Goal: Task Accomplishment & Management: Manage account settings

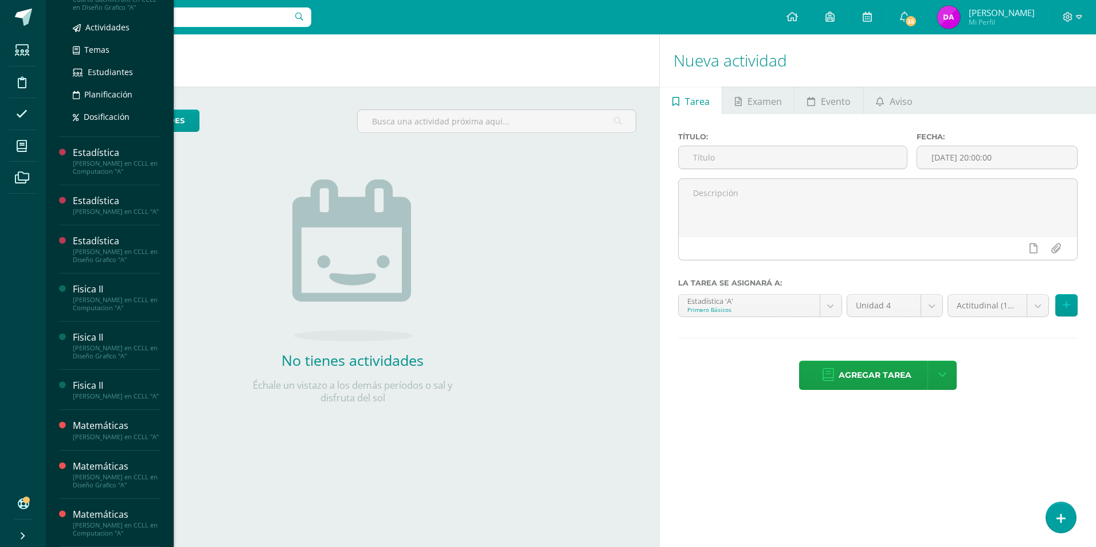
scroll to position [506, 0]
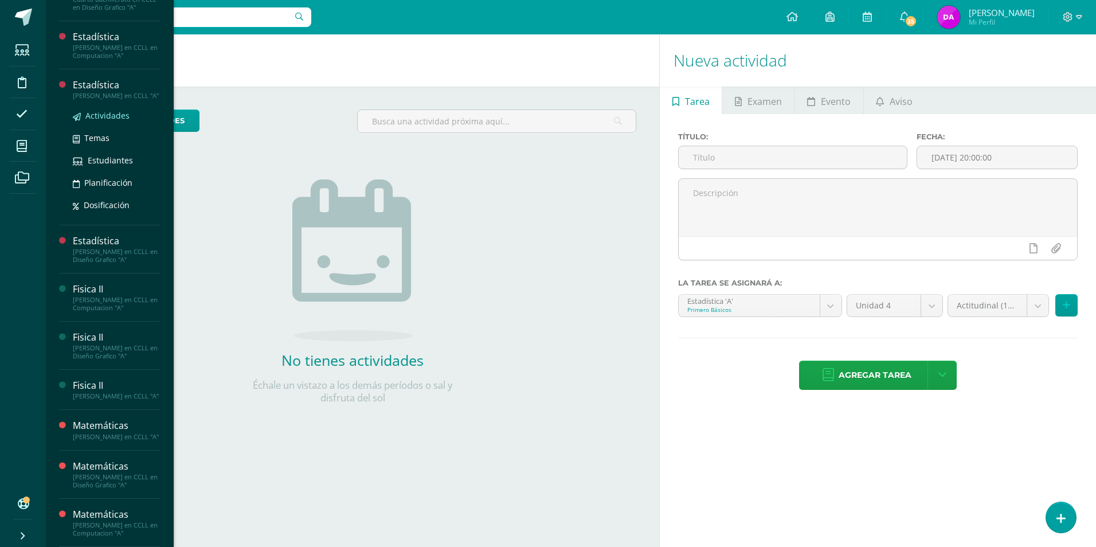
click at [110, 110] on span "Actividades" at bounding box center [107, 115] width 44 height 11
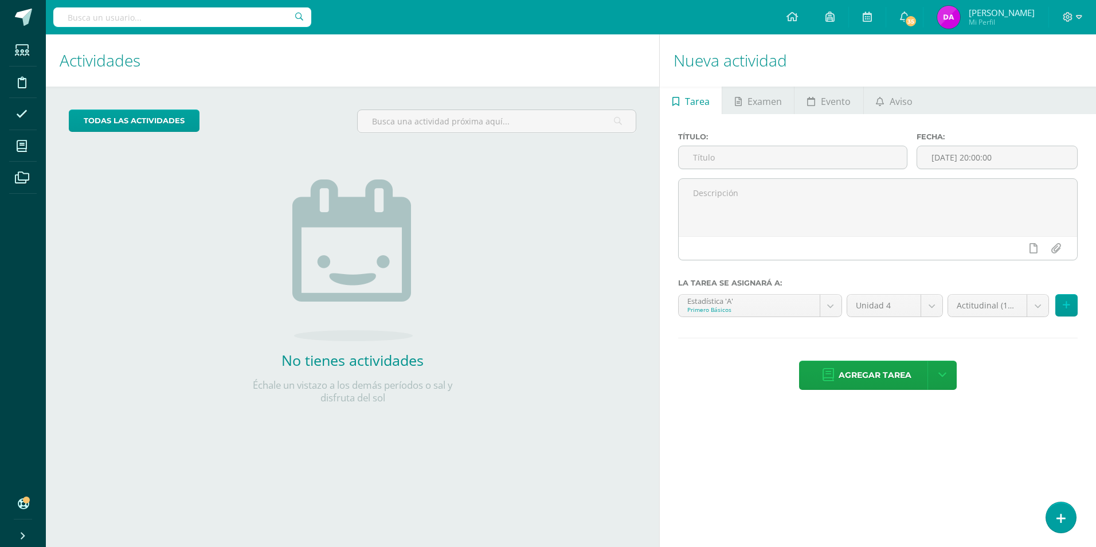
scroll to position [390, 0]
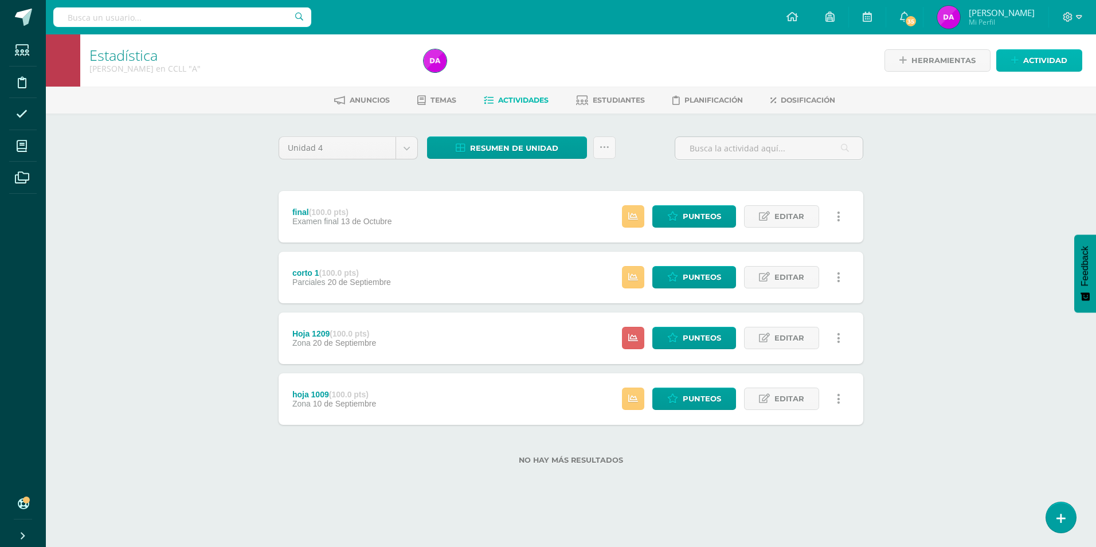
click at [1069, 63] on link "Actividad" at bounding box center [1039, 60] width 86 height 22
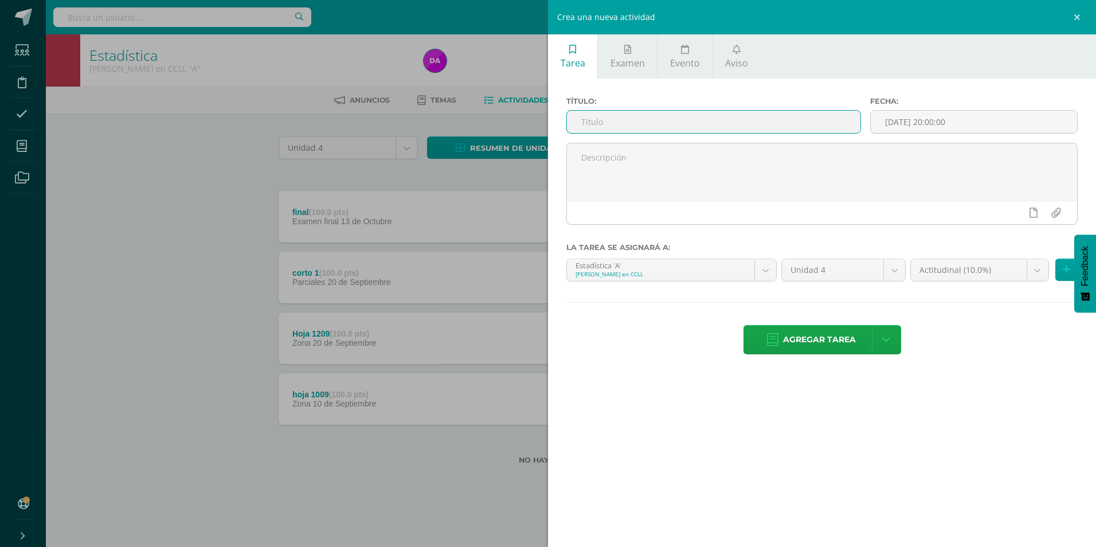
click at [721, 124] on input "text" at bounding box center [714, 122] width 294 height 22
type input "Actitudinal"
click at [848, 338] on span "Agregar tarea" at bounding box center [819, 340] width 73 height 28
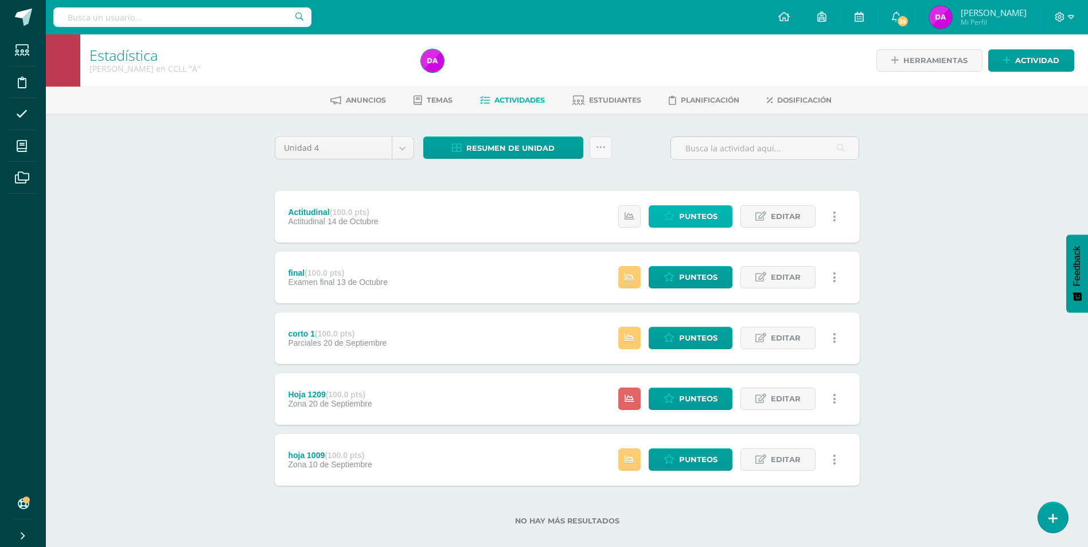
click at [702, 219] on span "Punteos" at bounding box center [698, 216] width 38 height 21
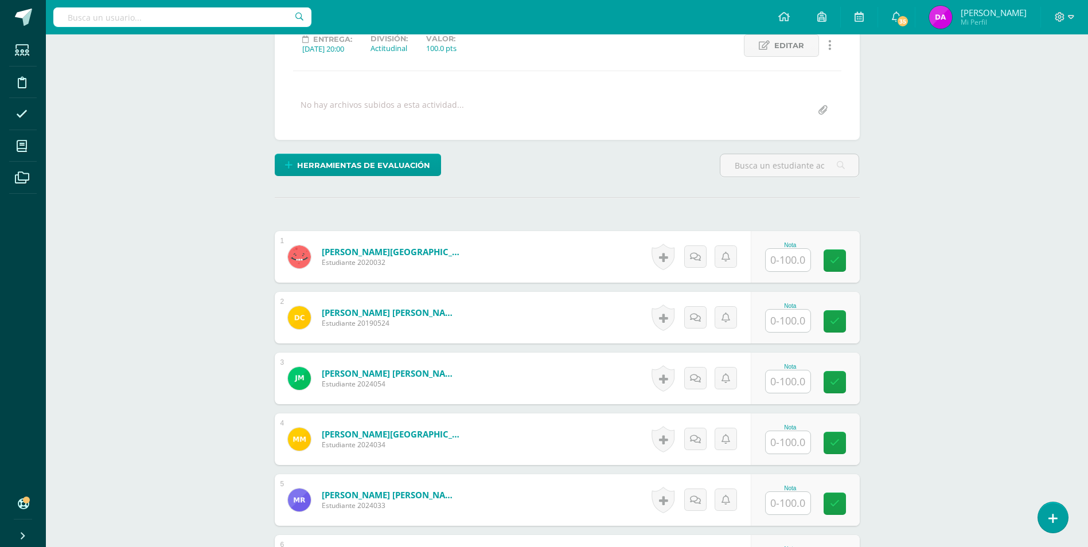
scroll to position [173, 0]
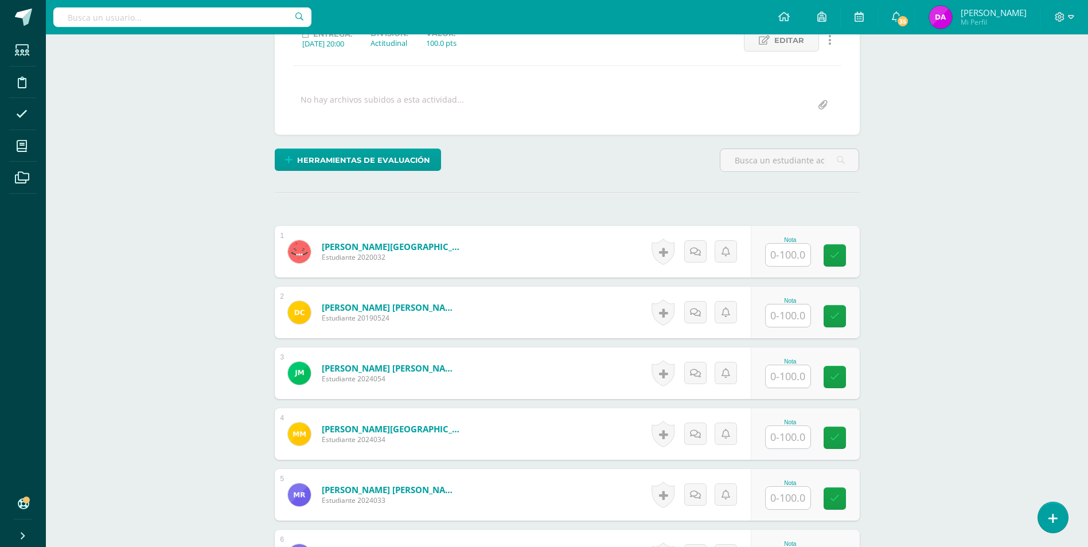
click at [796, 259] on input "text" at bounding box center [787, 255] width 45 height 22
type input "86"
type input "75"
type input "79"
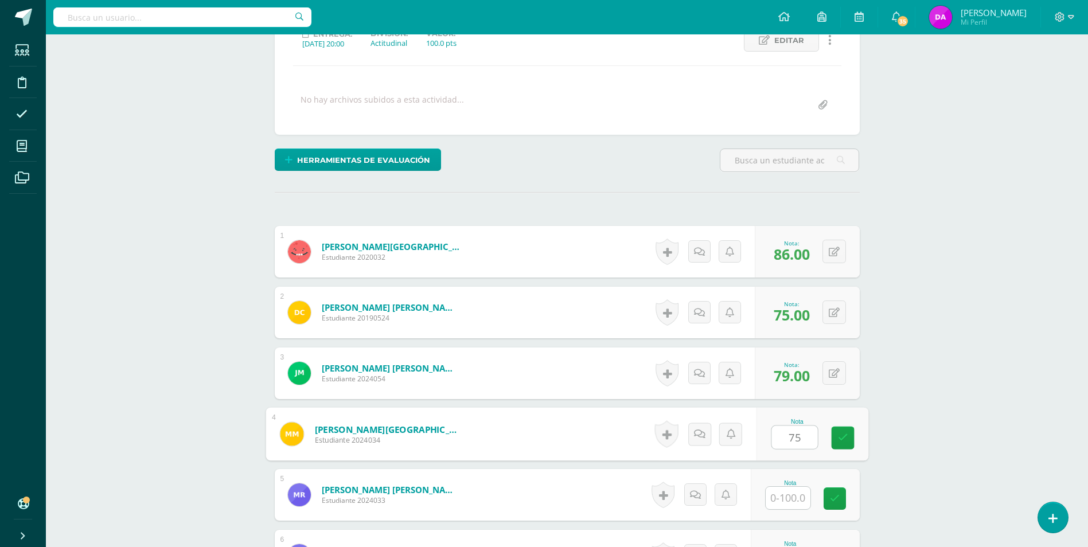
type input "75"
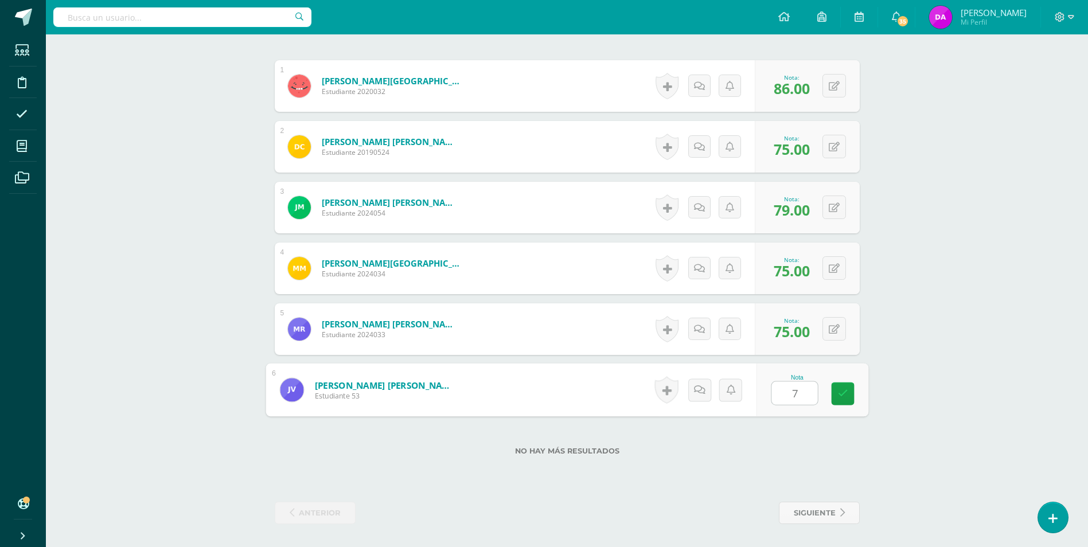
type input "78"
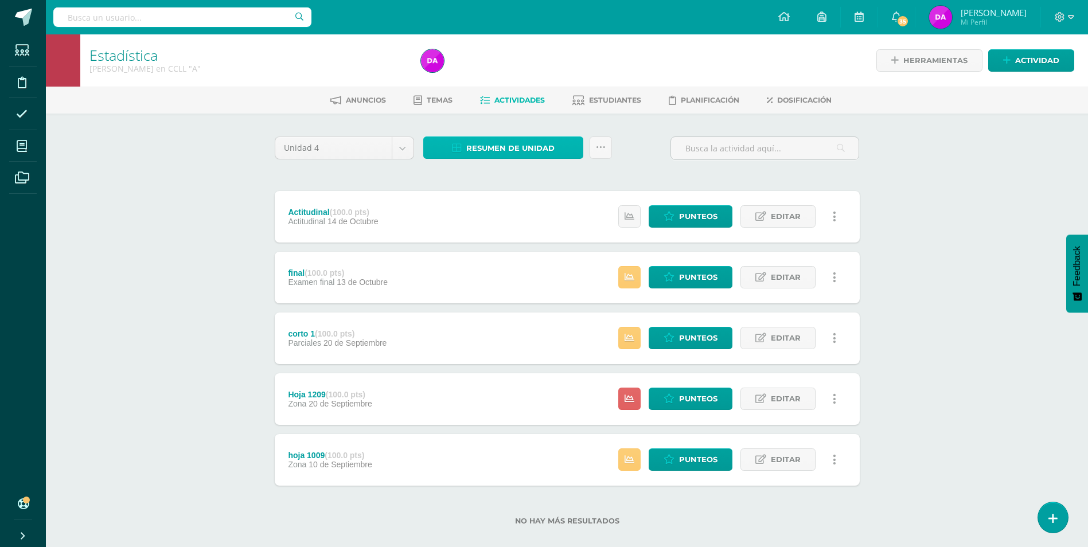
click at [516, 143] on span "Resumen de unidad" at bounding box center [510, 148] width 88 height 21
click at [530, 73] on link "Descargar como HTML" at bounding box center [504, 74] width 122 height 18
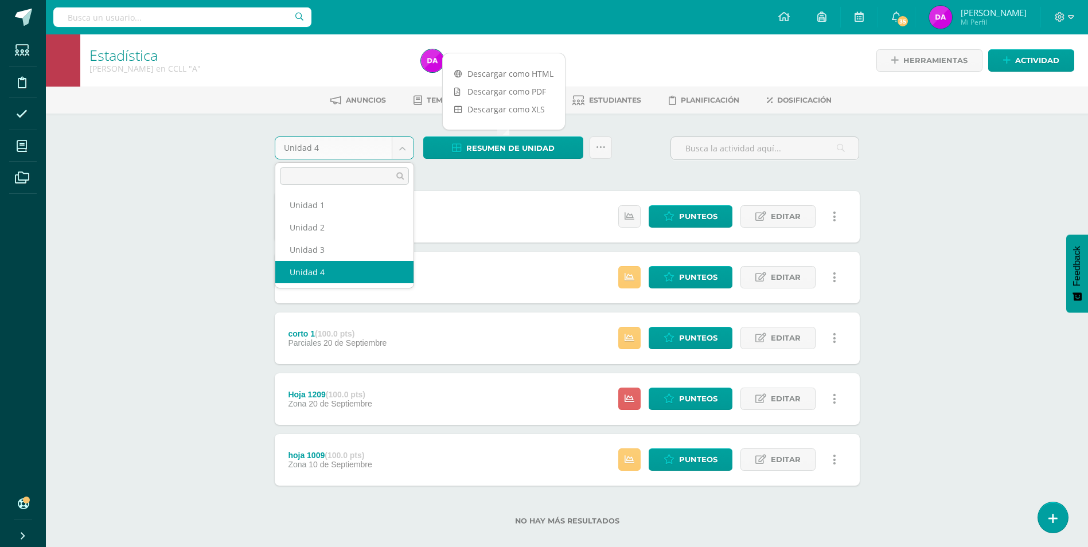
click at [400, 146] on body "Estudiantes Disciplina Asistencia Mis cursos Archivos Soporte Ayuda Reportar un…" at bounding box center [544, 281] width 1088 height 562
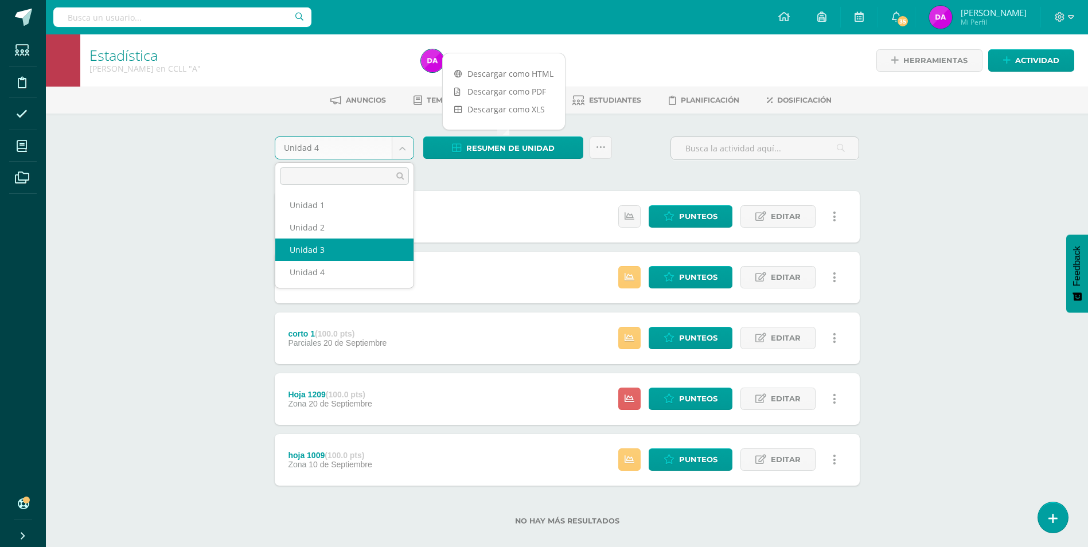
select select "Unidad 3"
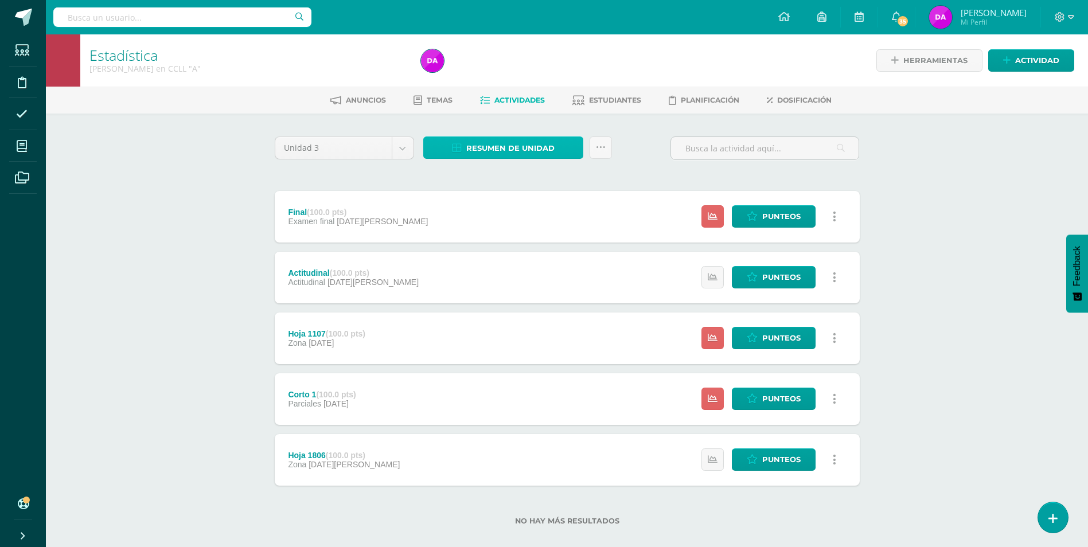
click at [537, 143] on span "Resumen de unidad" at bounding box center [510, 148] width 88 height 21
click at [527, 71] on link "Descargar como HTML" at bounding box center [504, 74] width 122 height 18
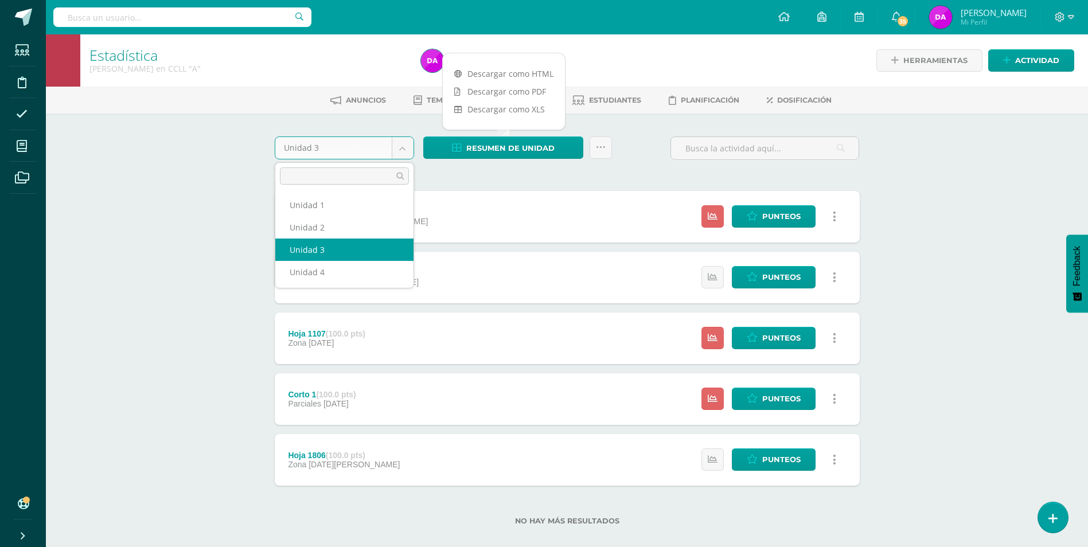
click at [402, 151] on body "Estudiantes Disciplina Asistencia Mis cursos Archivos Soporte Ayuda Reportar un…" at bounding box center [544, 281] width 1088 height 562
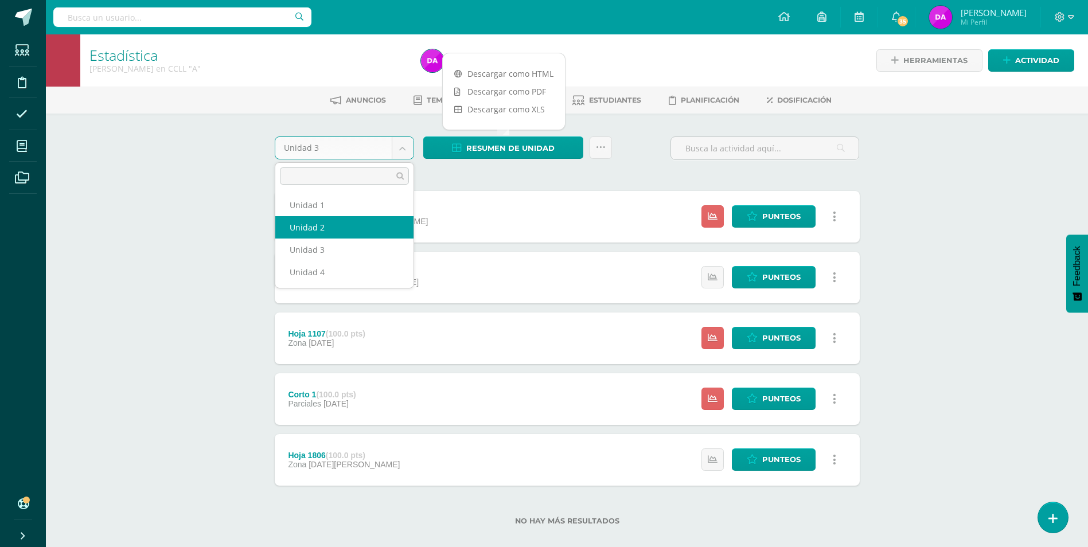
select select "Unidad 2"
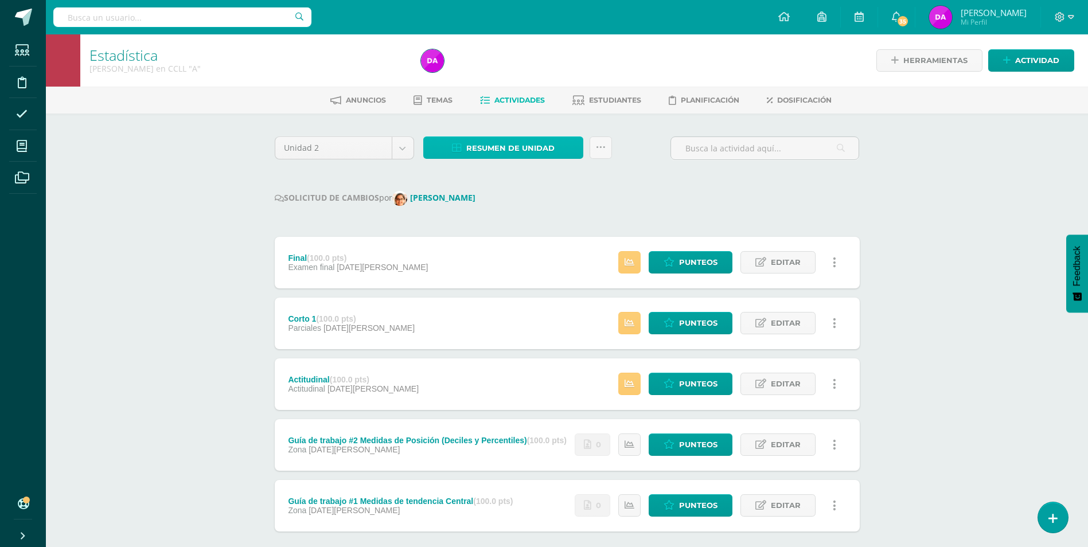
click at [517, 144] on span "Resumen de unidad" at bounding box center [510, 148] width 88 height 21
click at [522, 74] on link "Descargar como HTML" at bounding box center [504, 74] width 122 height 18
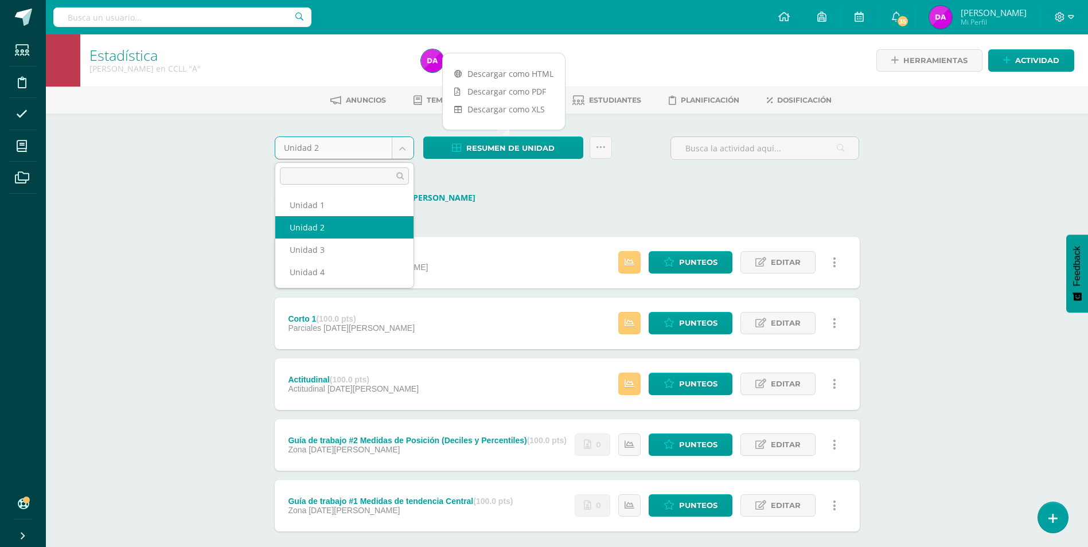
click at [404, 148] on body "Estudiantes Disciplina Asistencia Mis cursos Archivos Soporte Ayuda Reportar un…" at bounding box center [544, 304] width 1088 height 608
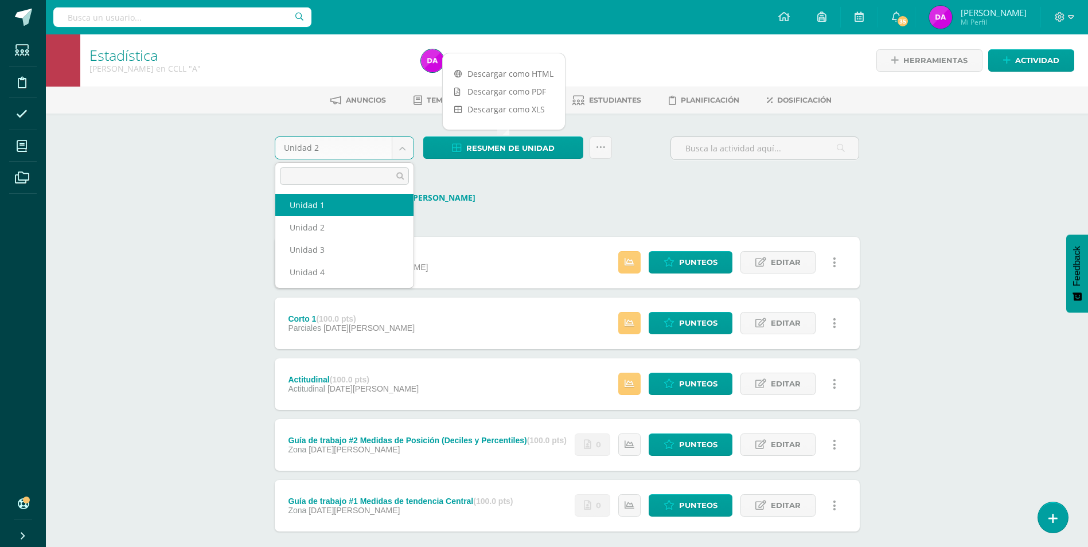
select select "Unidad 1"
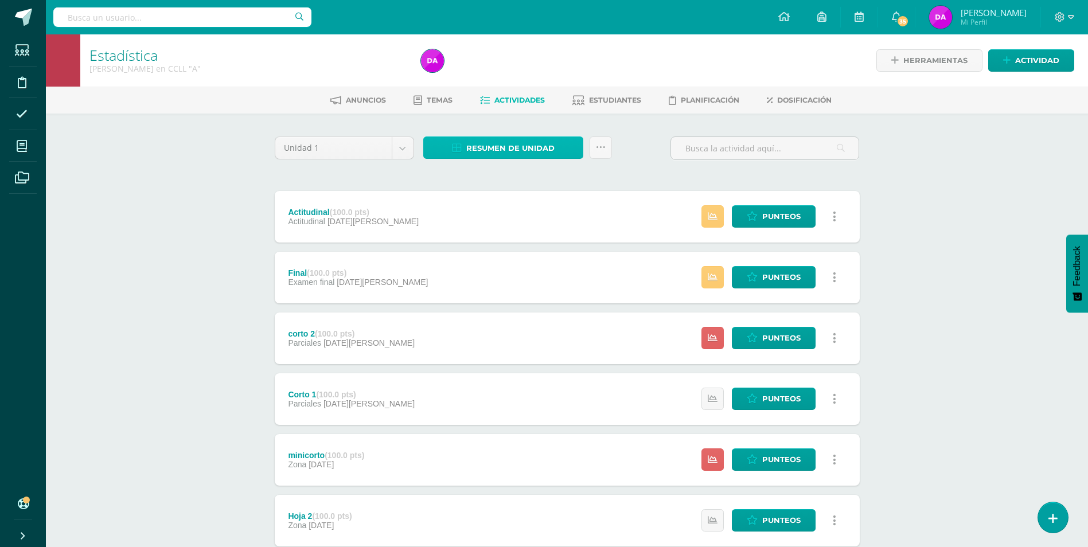
click at [496, 143] on span "Resumen de unidad" at bounding box center [510, 148] width 88 height 21
click at [513, 73] on link "Descargar como HTML" at bounding box center [504, 74] width 122 height 18
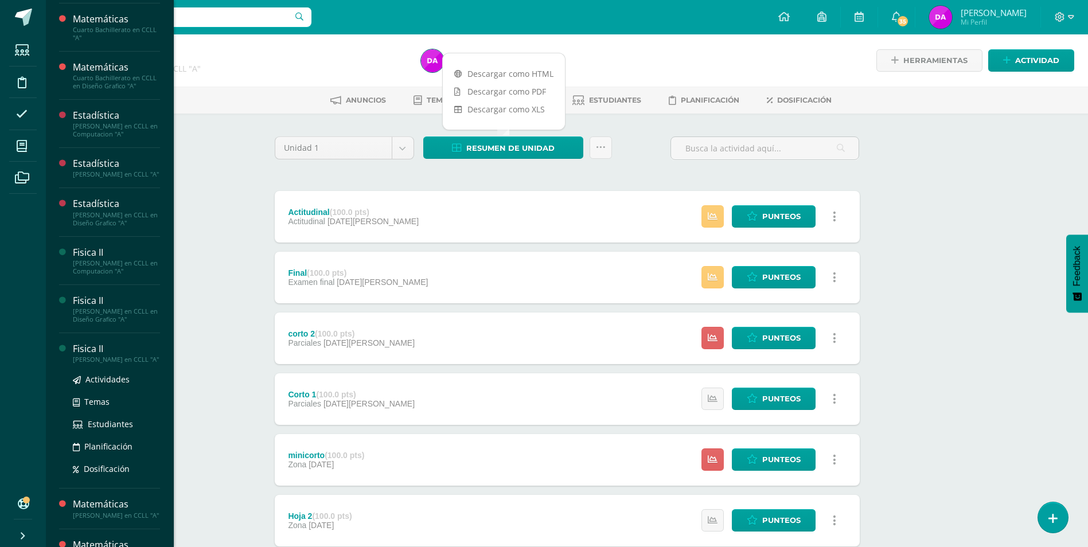
scroll to position [401, 0]
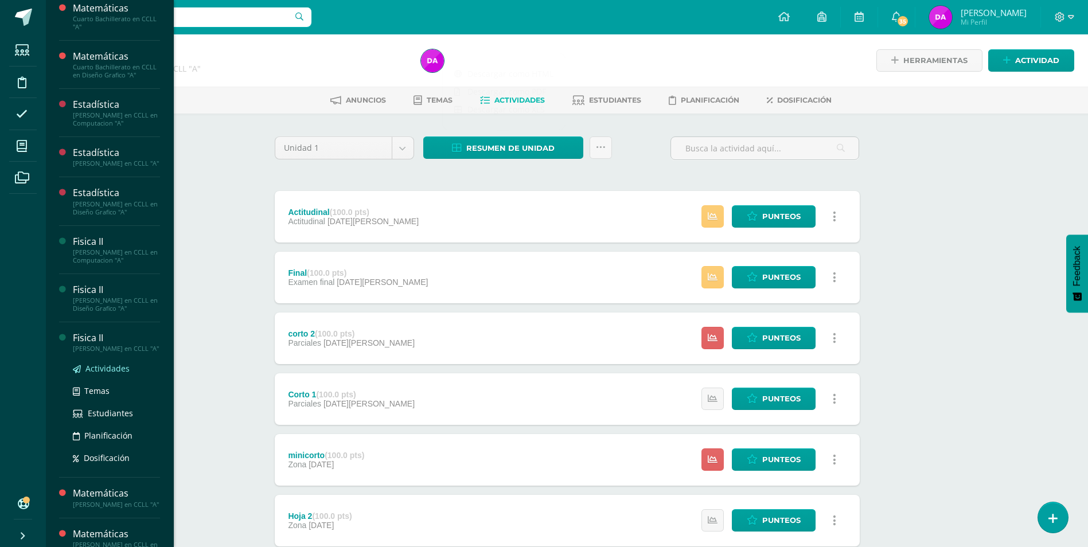
click at [113, 374] on span "Actividades" at bounding box center [107, 368] width 44 height 11
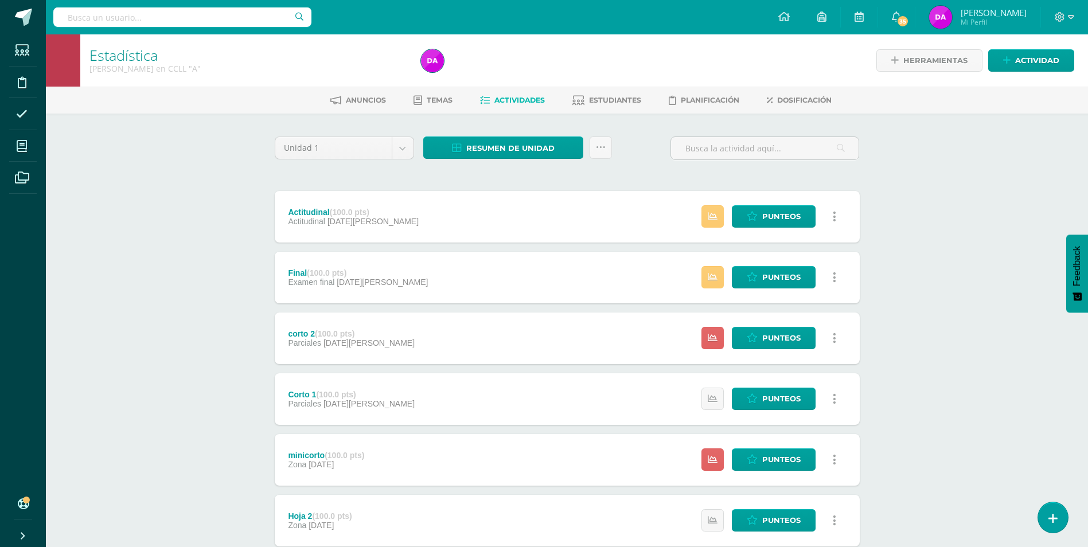
scroll to position [390, 0]
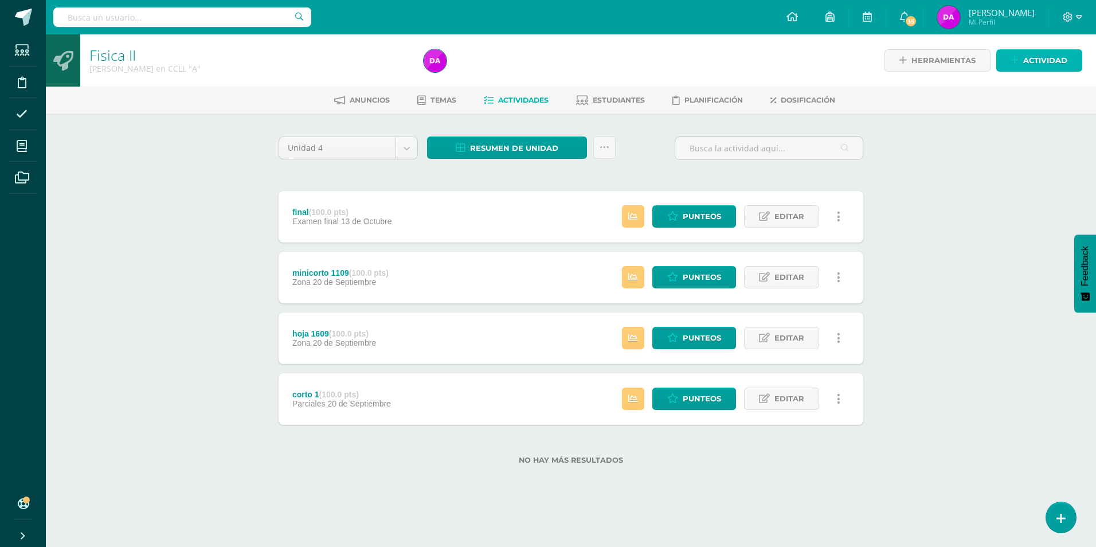
click at [1048, 56] on span "Actividad" at bounding box center [1045, 60] width 44 height 21
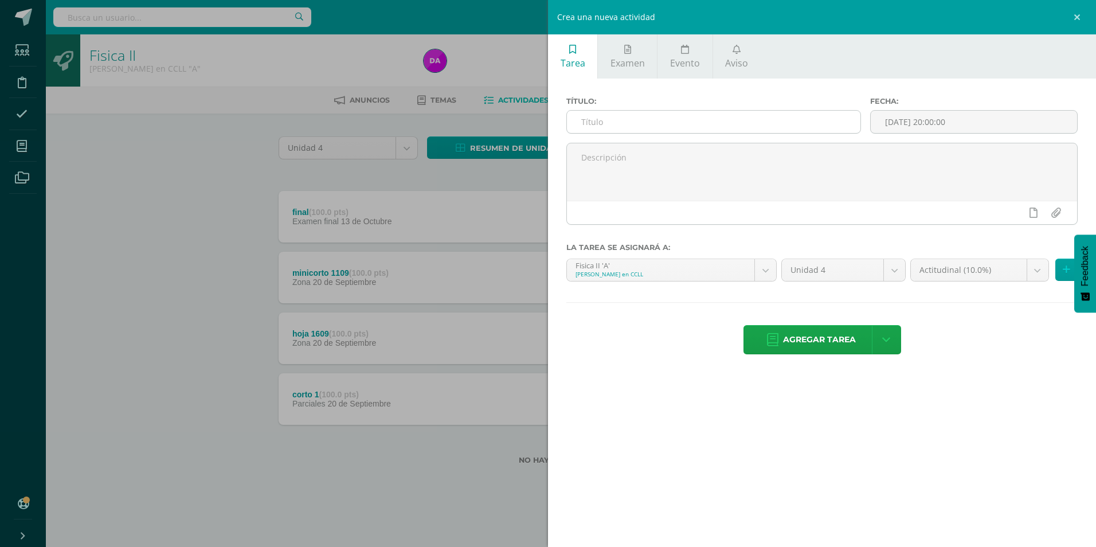
click at [674, 119] on input "text" at bounding box center [714, 122] width 294 height 22
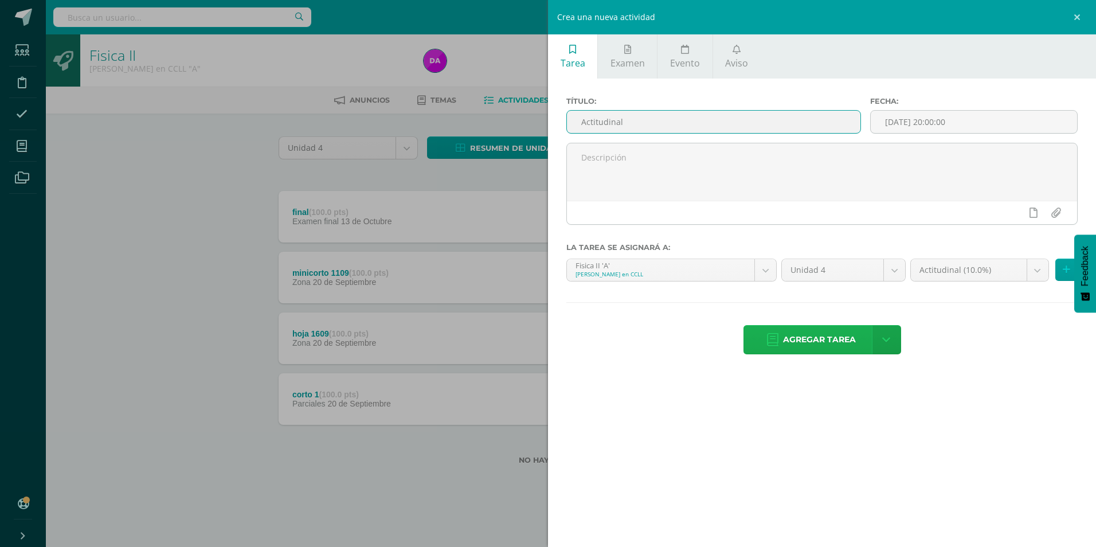
type input "Actitudinal"
click at [824, 340] on span "Agregar tarea" at bounding box center [819, 340] width 73 height 28
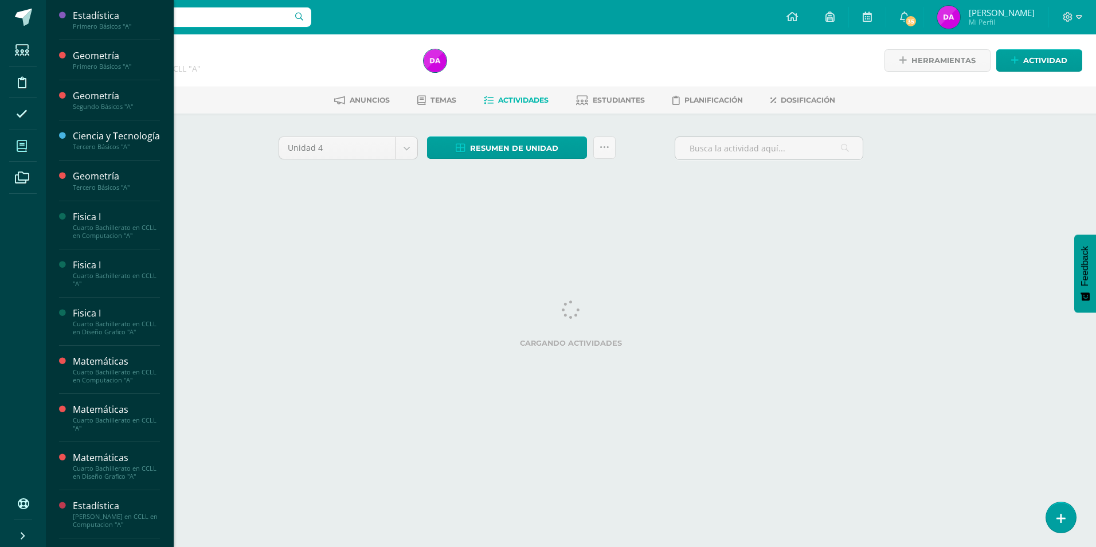
click at [19, 144] on icon at bounding box center [22, 145] width 10 height 11
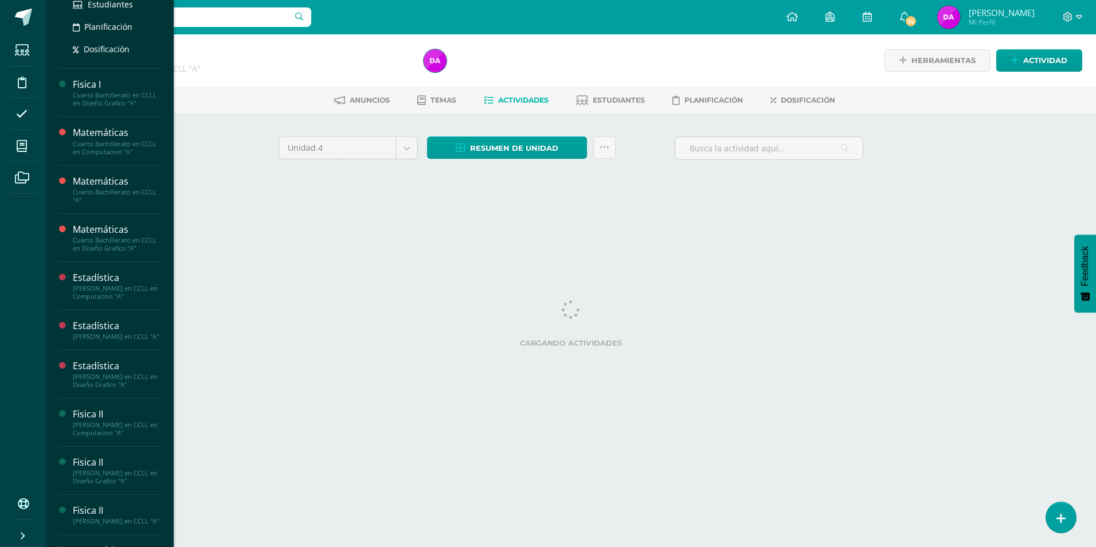
scroll to position [459, 0]
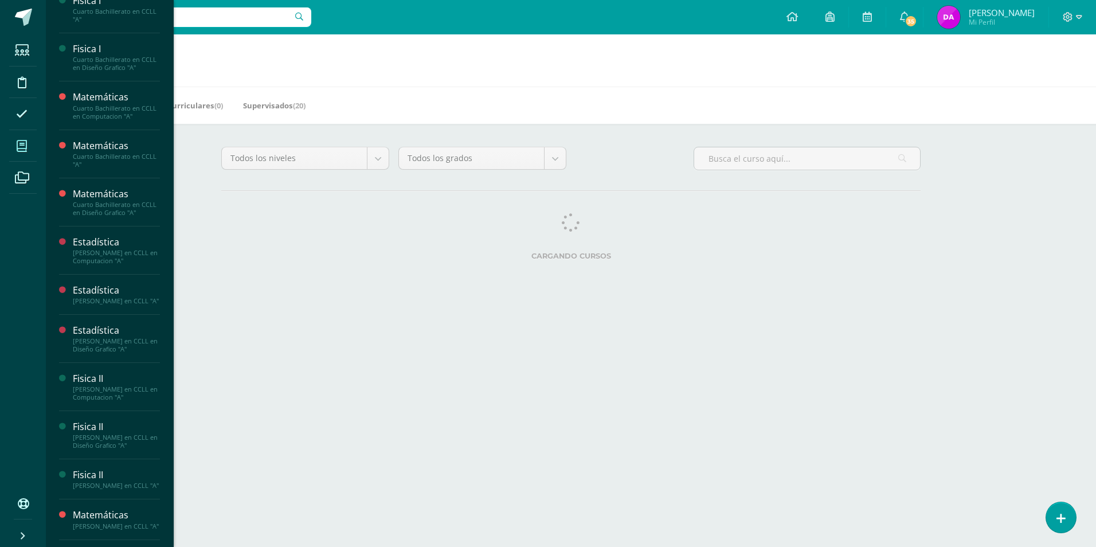
scroll to position [393, 0]
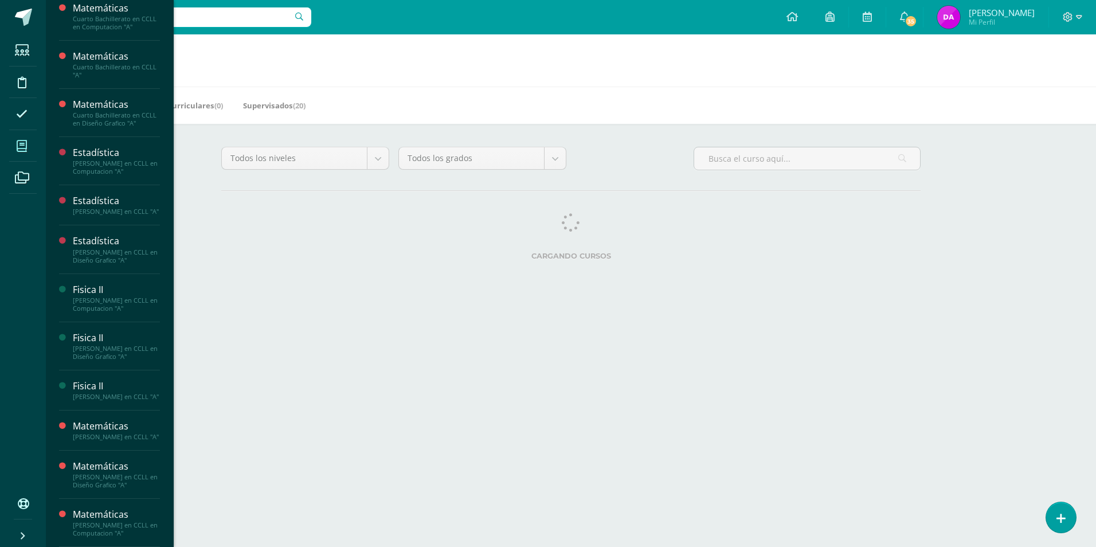
click at [111, 411] on span "Actividades" at bounding box center [107, 416] width 44 height 11
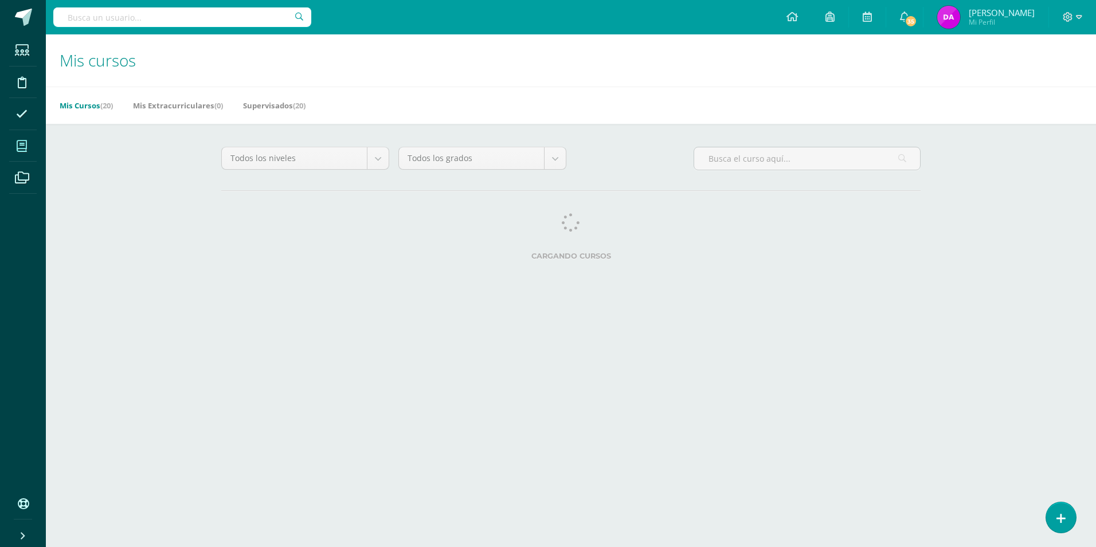
scroll to position [390, 0]
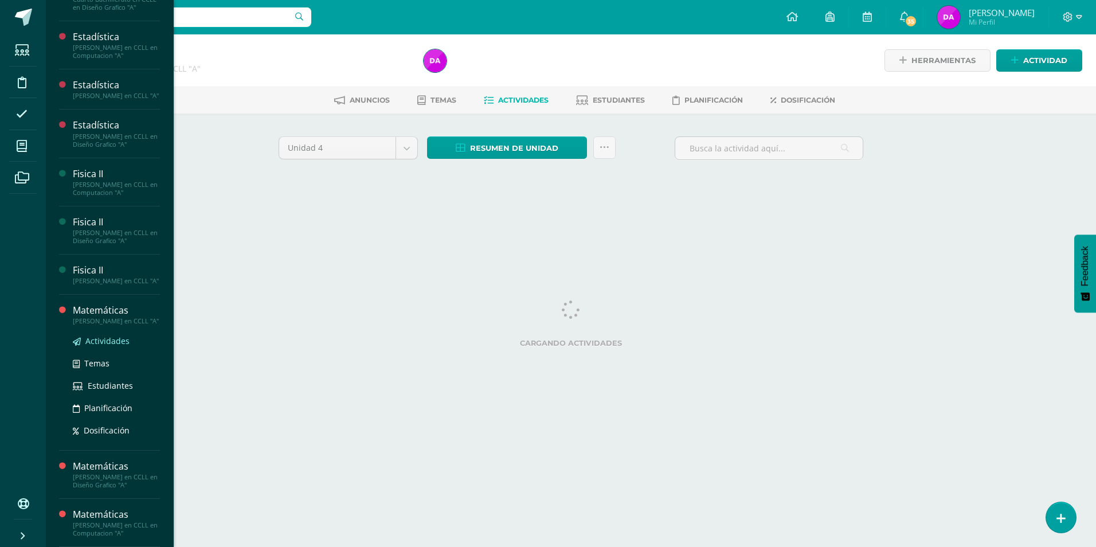
scroll to position [506, 0]
click at [119, 340] on span "Actividades" at bounding box center [107, 340] width 44 height 11
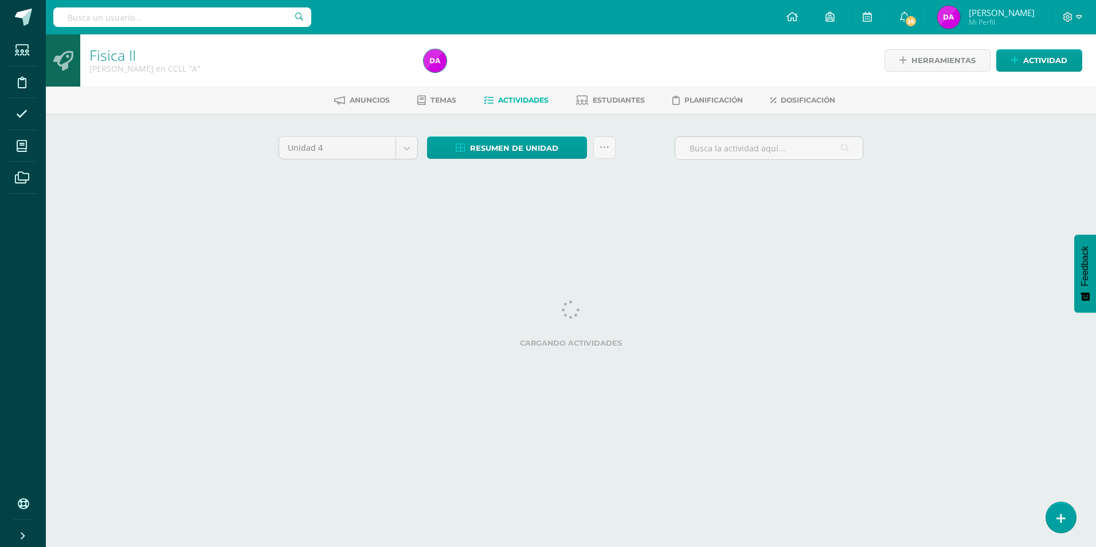
scroll to position [390, 0]
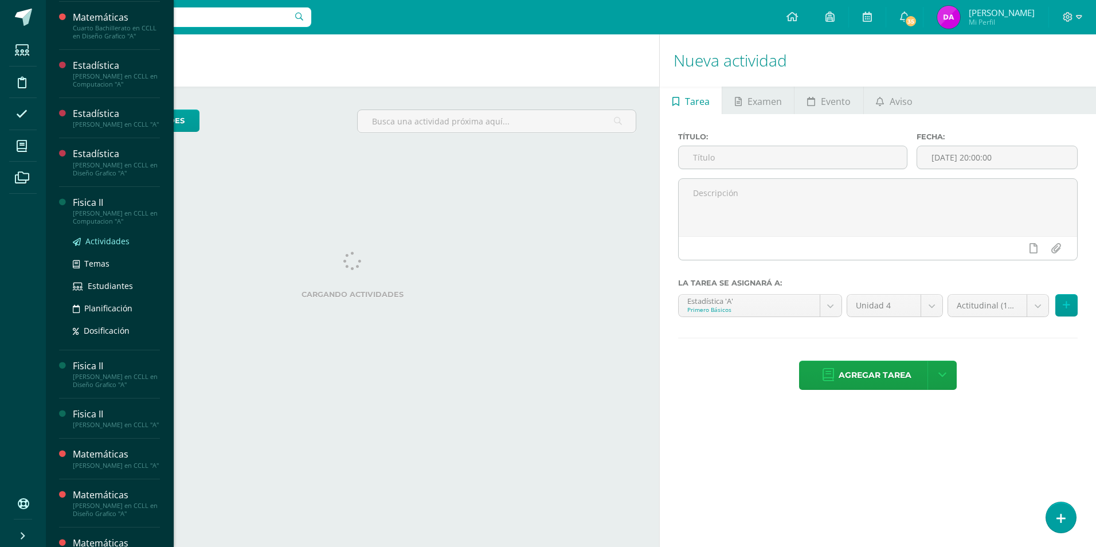
scroll to position [459, 0]
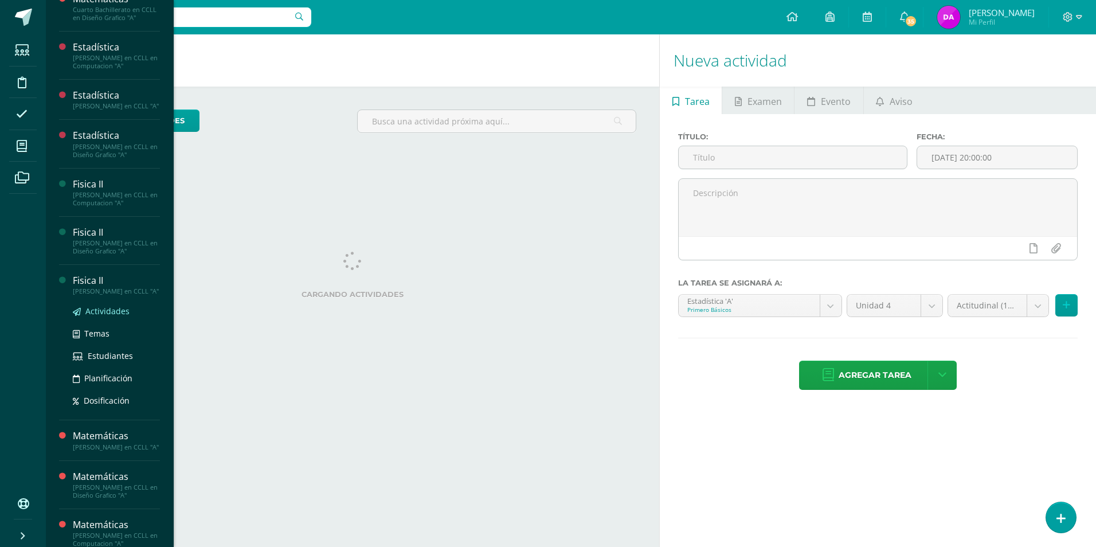
click at [109, 316] on span "Actividades" at bounding box center [107, 311] width 44 height 11
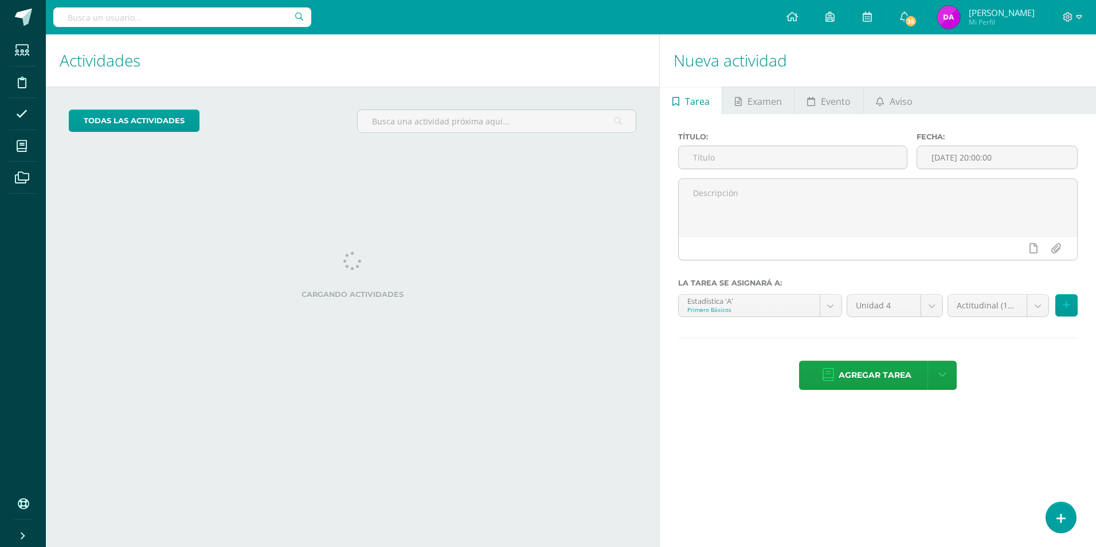
scroll to position [390, 0]
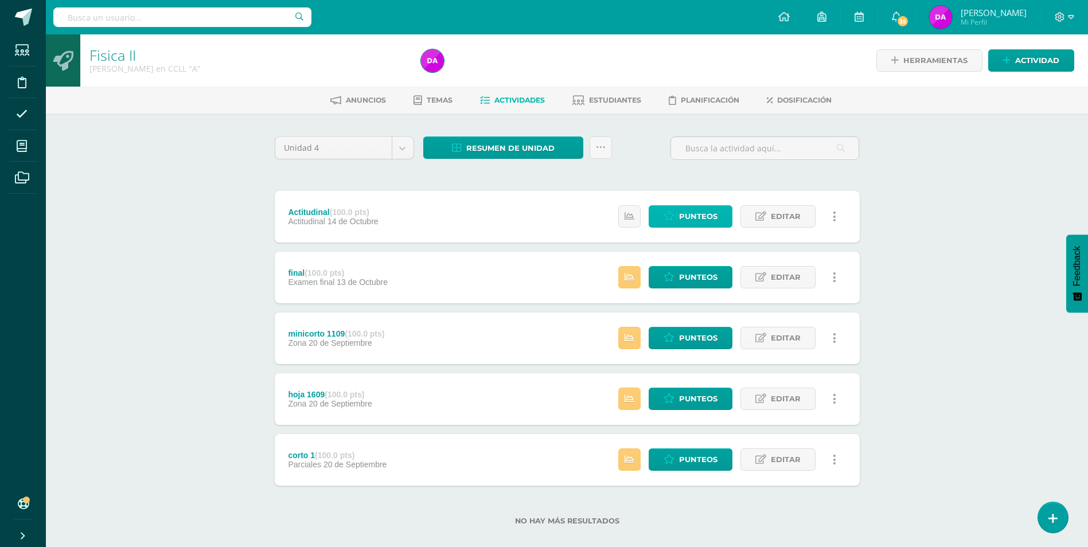
click at [711, 218] on span "Punteos" at bounding box center [698, 216] width 38 height 21
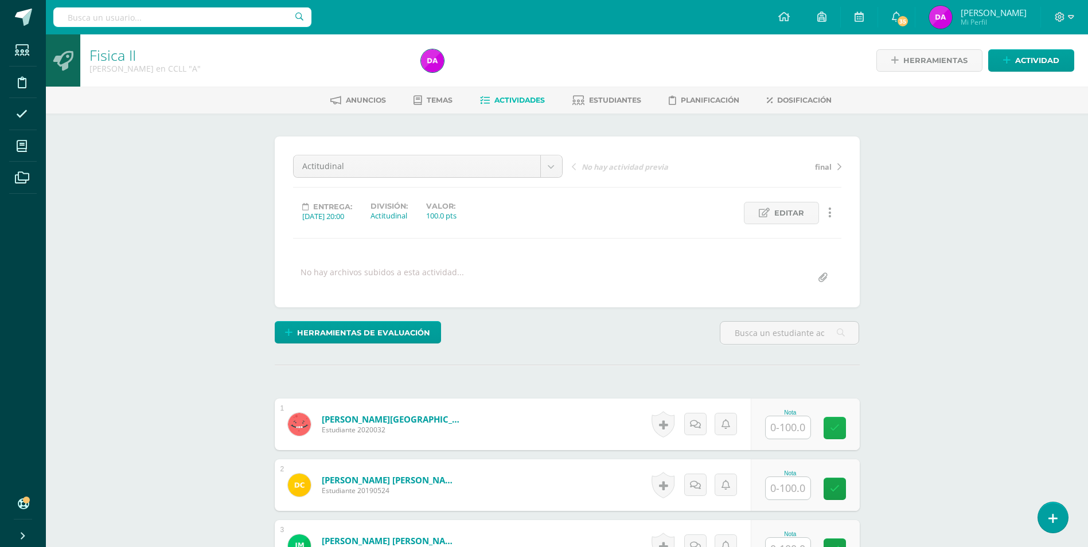
scroll to position [1, 0]
click at [798, 425] on input "text" at bounding box center [787, 427] width 45 height 22
type input "86"
type input "75"
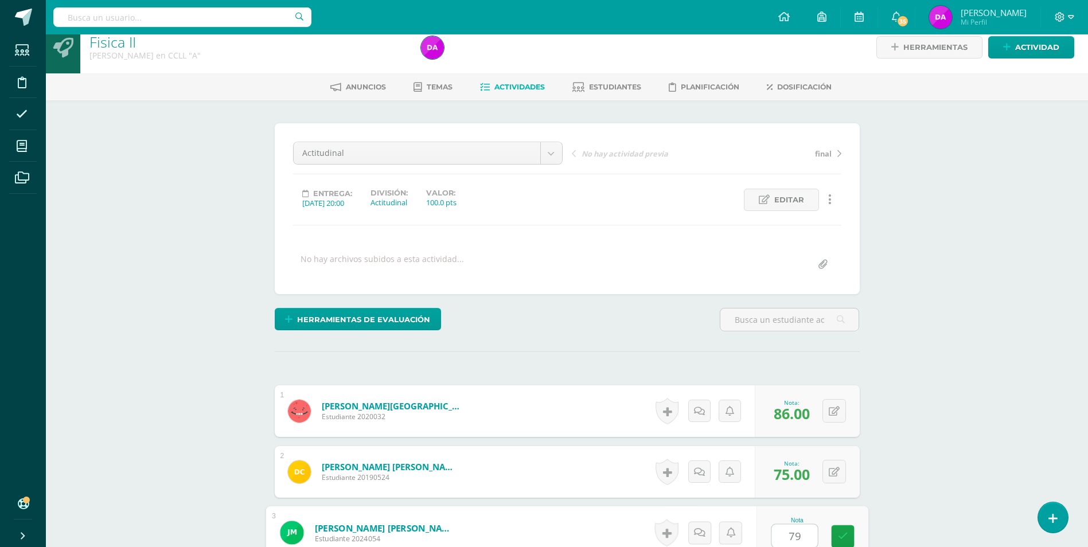
type input "79"
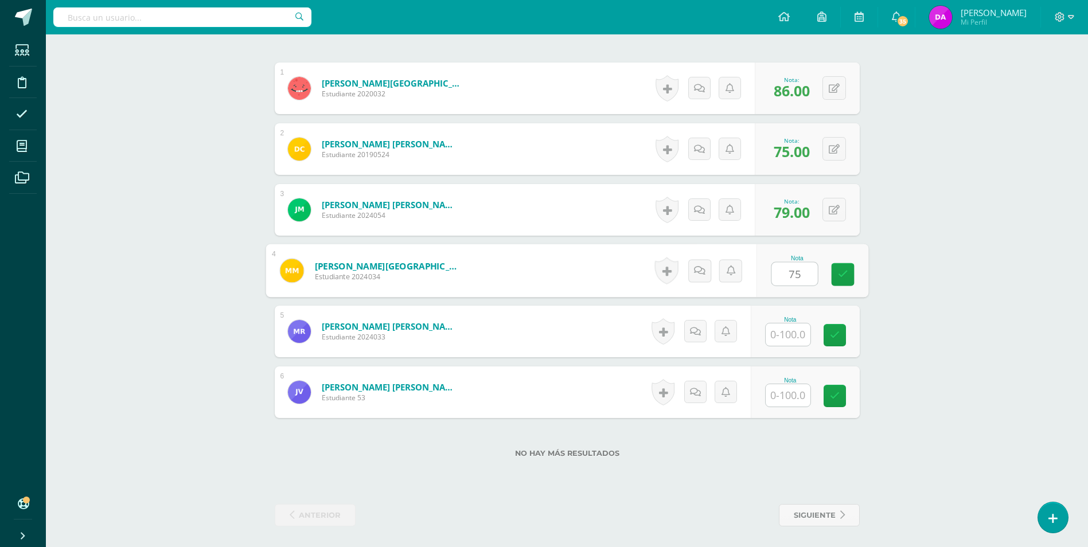
type input "75"
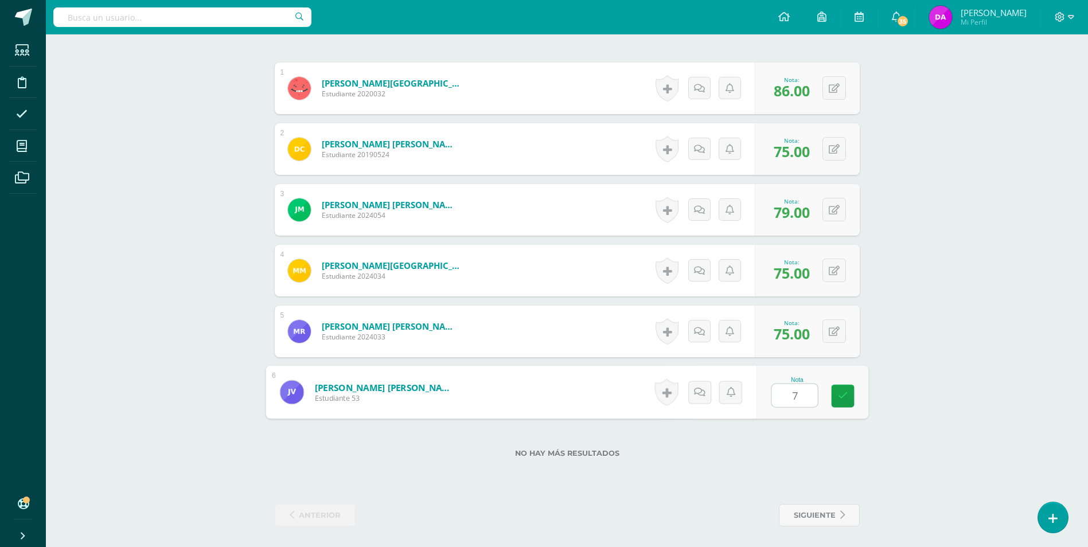
type input "78"
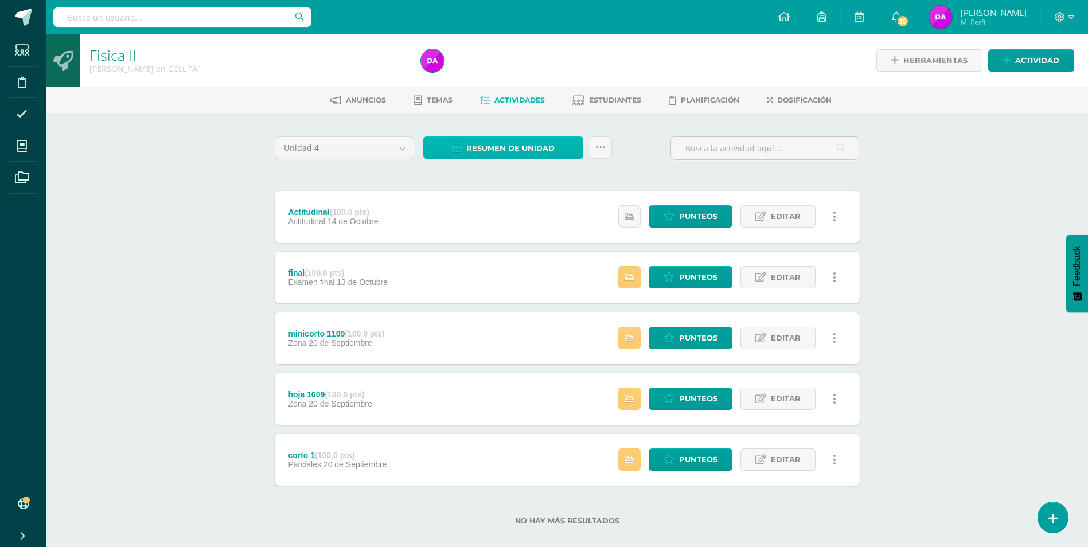
click at [525, 148] on span "Resumen de unidad" at bounding box center [510, 148] width 88 height 21
click at [532, 75] on link "Descargar como HTML" at bounding box center [504, 74] width 122 height 18
click at [691, 211] on span "Punteos" at bounding box center [698, 216] width 38 height 21
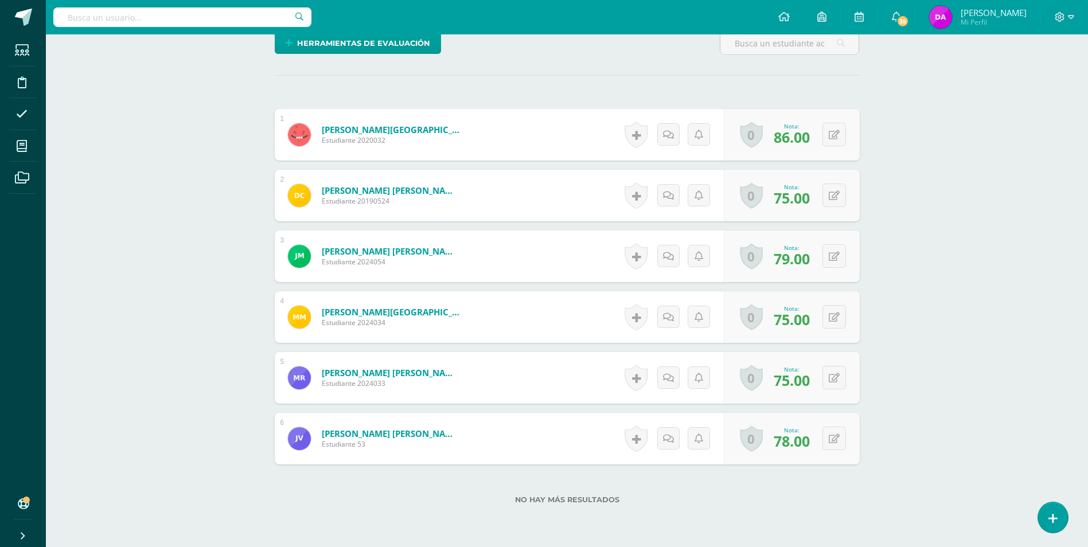
scroll to position [300, 0]
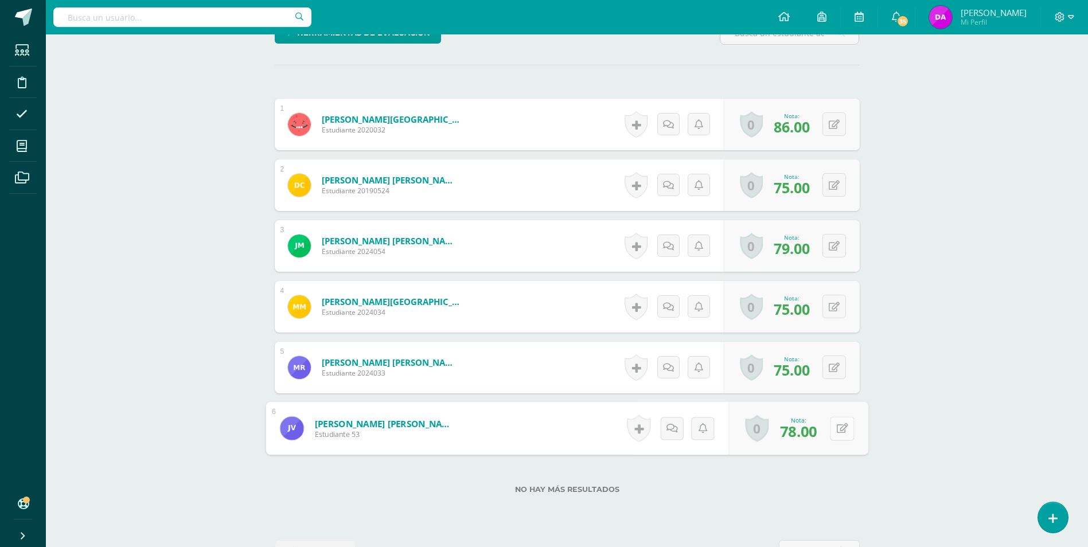
click at [834, 431] on button at bounding box center [842, 428] width 24 height 24
click at [833, 428] on button at bounding box center [842, 428] width 24 height 24
type input "80"
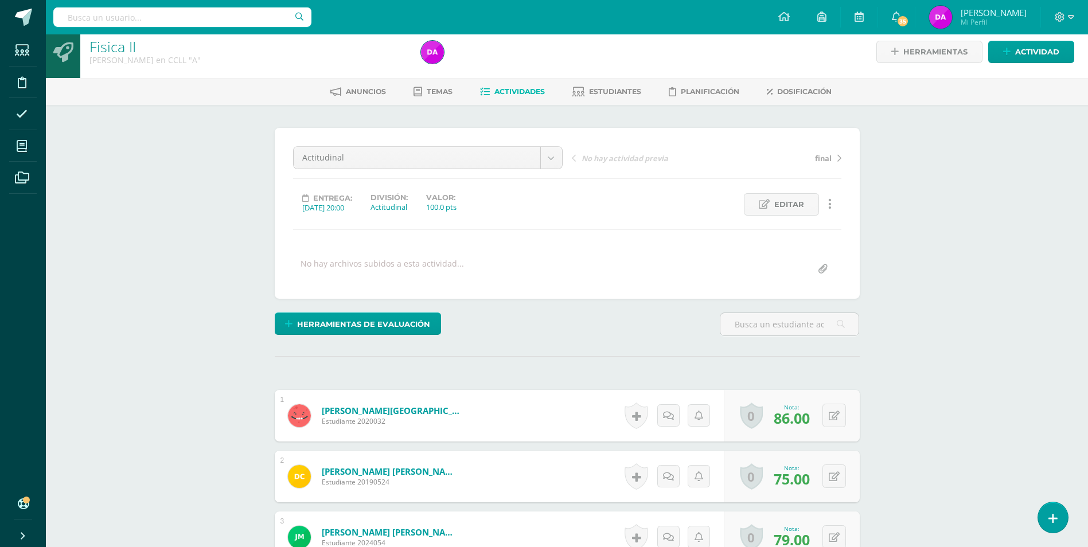
scroll to position [0, 0]
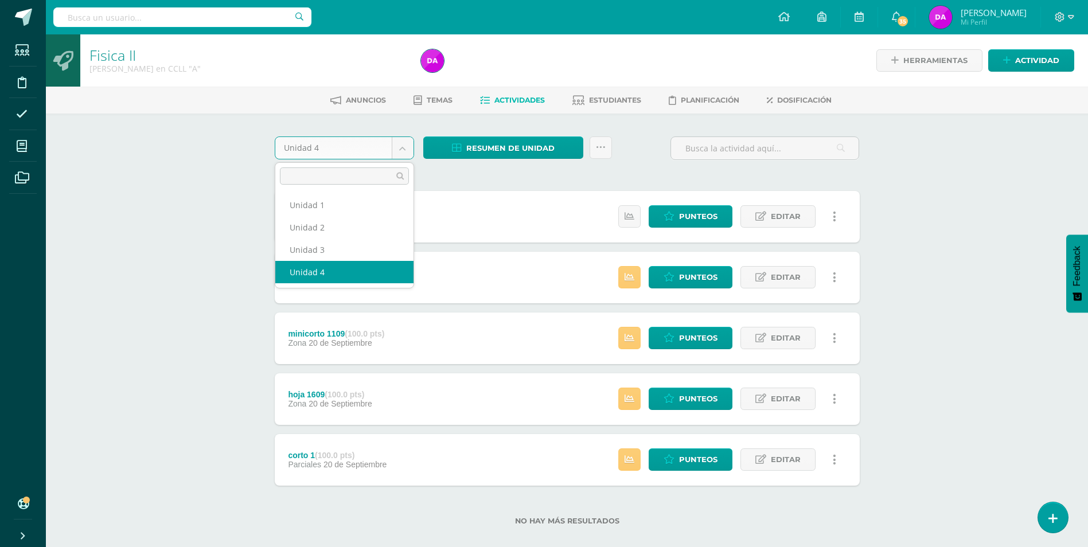
click at [404, 148] on body "Estudiantes Disciplina Asistencia Mis cursos Archivos Soporte Ayuda Reportar un…" at bounding box center [544, 281] width 1088 height 562
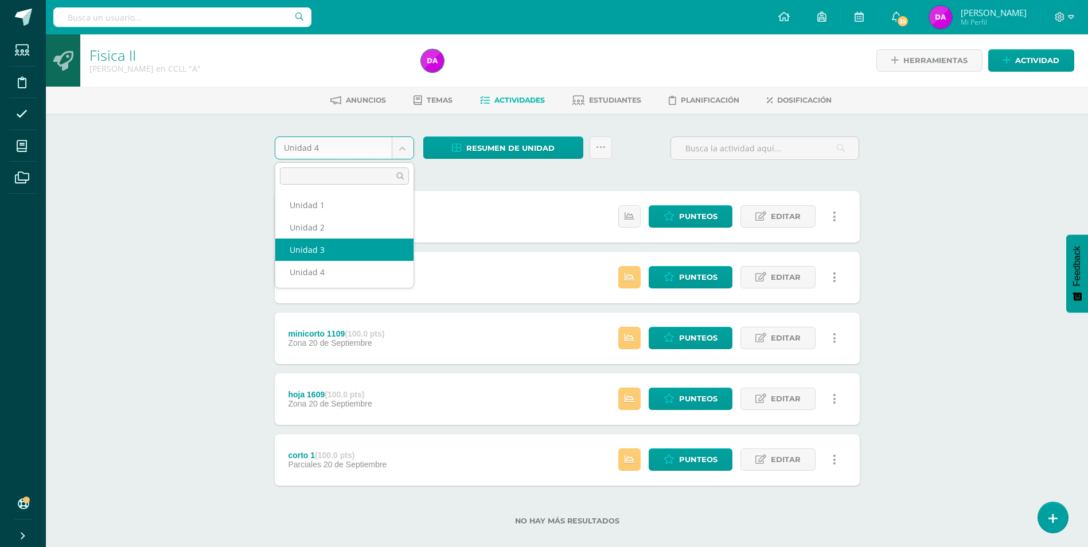
select select "Unidad 3"
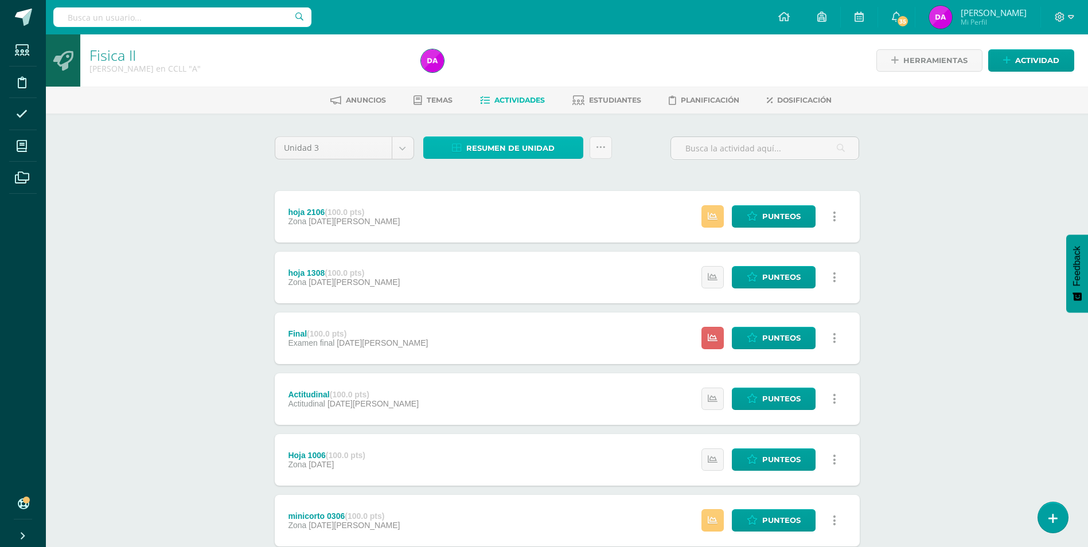
click at [544, 148] on span "Resumen de unidad" at bounding box center [510, 148] width 88 height 21
click at [542, 71] on link "Descargar como HTML" at bounding box center [504, 74] width 122 height 18
click at [404, 149] on body "Estudiantes Disciplina Asistencia Mis cursos Archivos Soporte Ayuda Reportar un…" at bounding box center [544, 341] width 1088 height 683
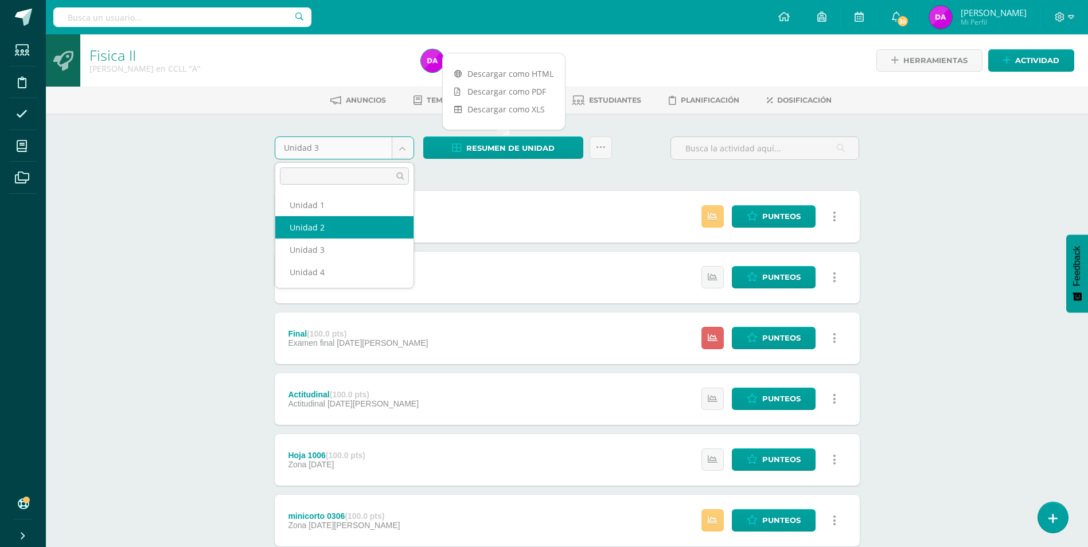
select select "Unidad 2"
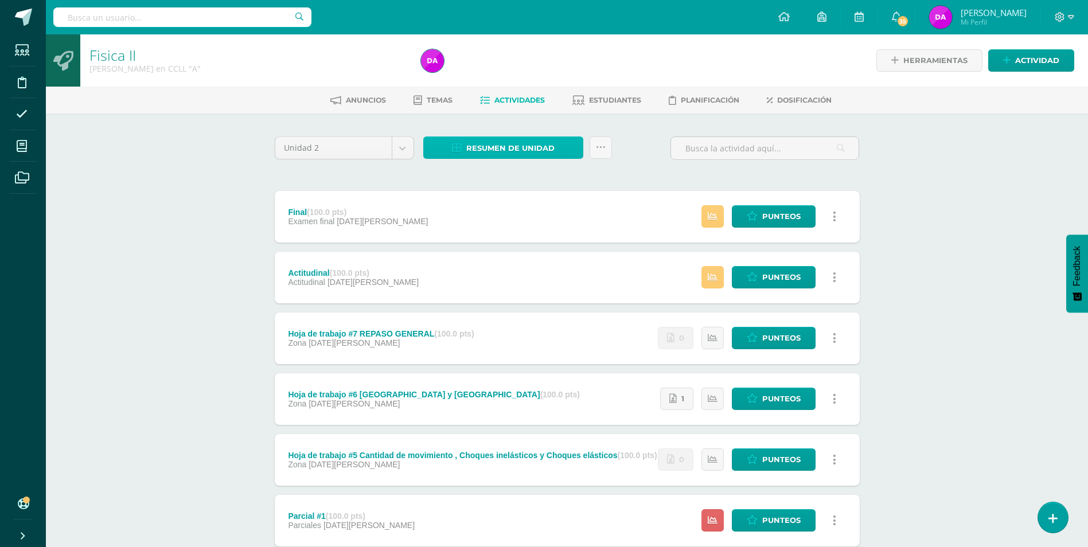
click at [515, 146] on span "Resumen de unidad" at bounding box center [510, 148] width 88 height 21
click at [527, 69] on link "Descargar como HTML" at bounding box center [504, 74] width 122 height 18
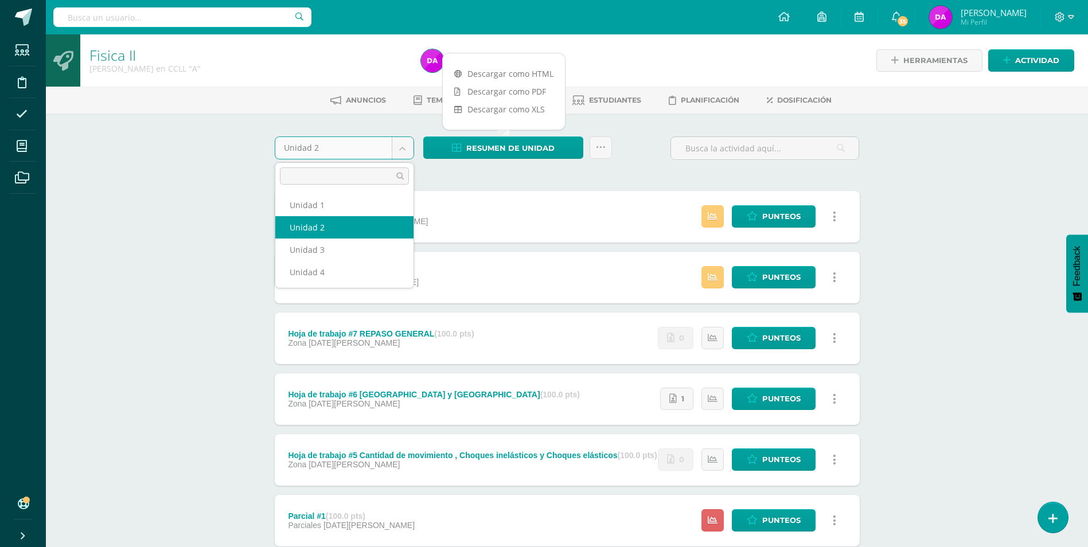
click at [402, 150] on body "Estudiantes Disciplina Asistencia Mis cursos Archivos Soporte Ayuda Reportar un…" at bounding box center [544, 431] width 1088 height 862
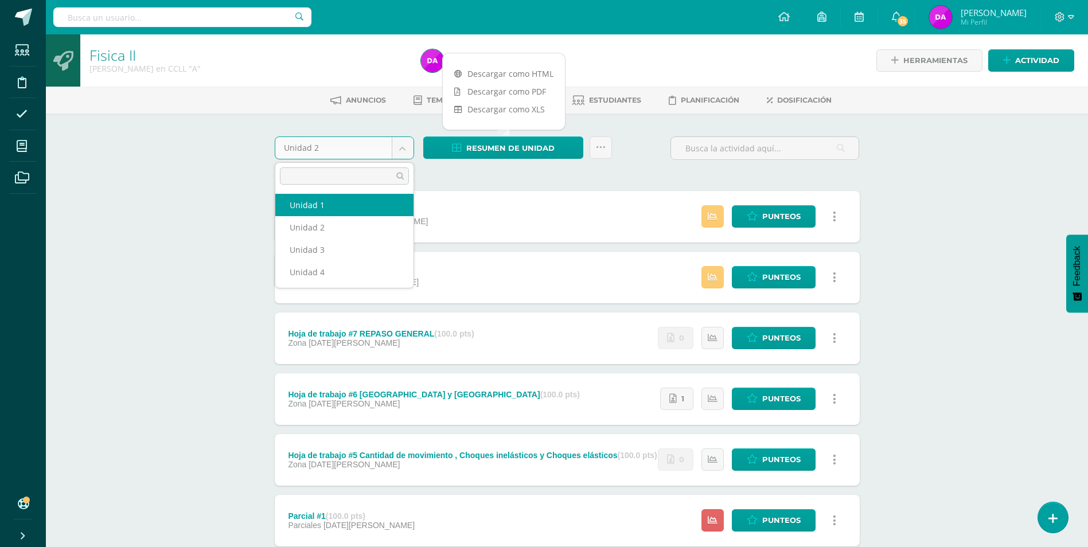
select select "Unidad 1"
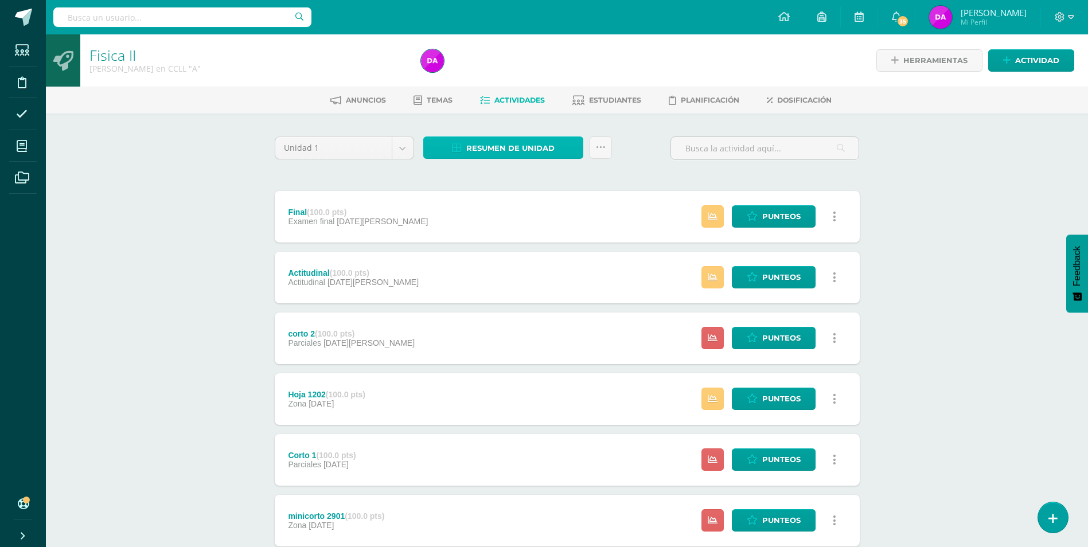
click at [508, 145] on span "Resumen de unidad" at bounding box center [510, 148] width 88 height 21
click at [523, 72] on link "Descargar como HTML" at bounding box center [504, 74] width 122 height 18
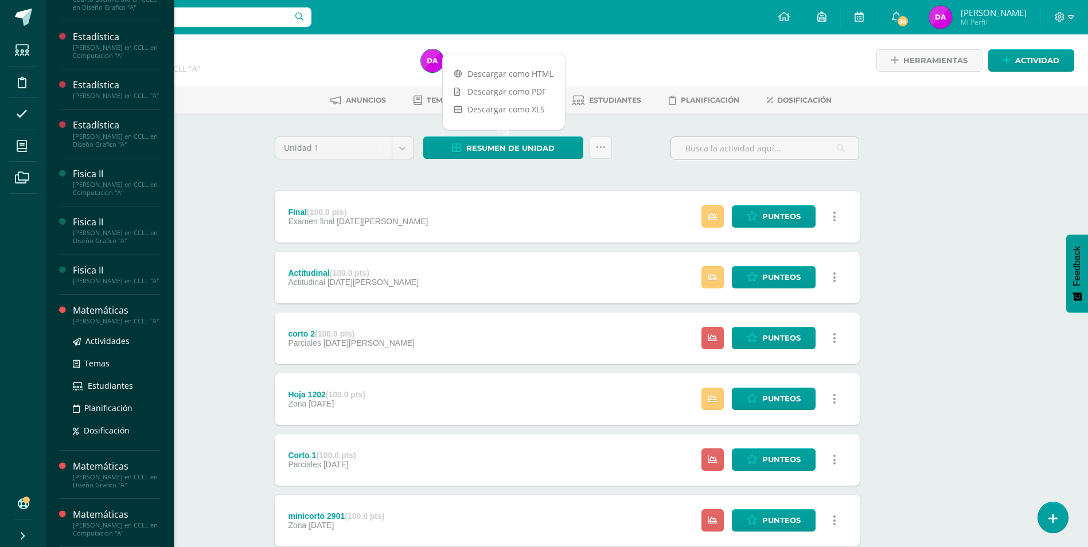
scroll to position [506, 0]
click at [110, 340] on span "Actividades" at bounding box center [107, 340] width 44 height 11
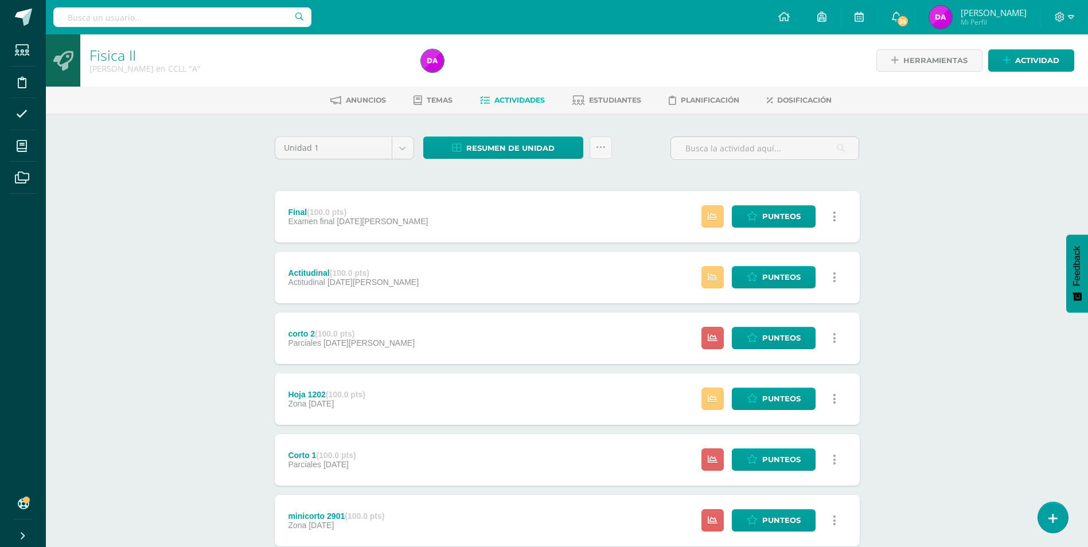
scroll to position [390, 0]
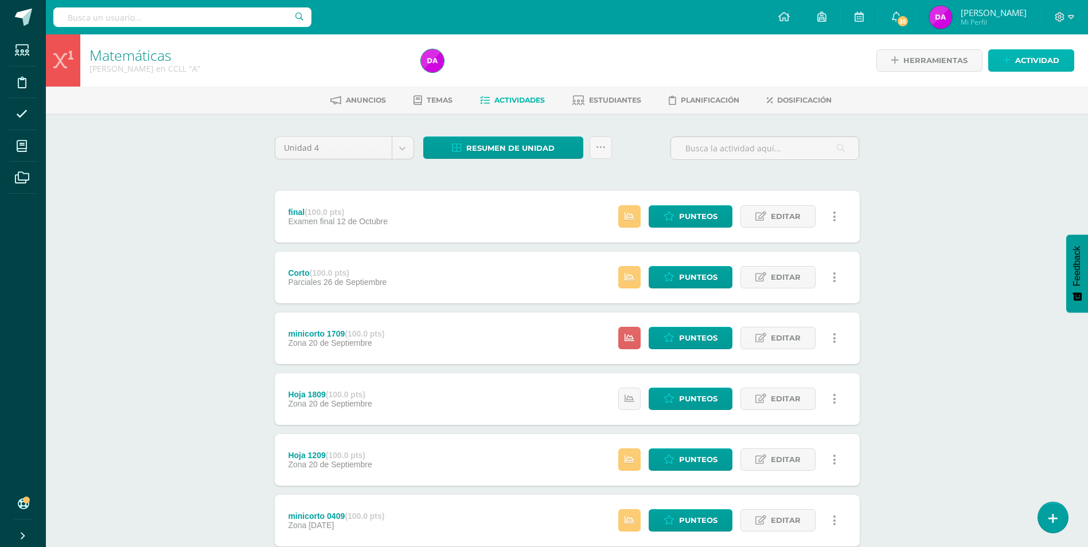
click at [1052, 55] on span "Actividad" at bounding box center [1037, 60] width 44 height 21
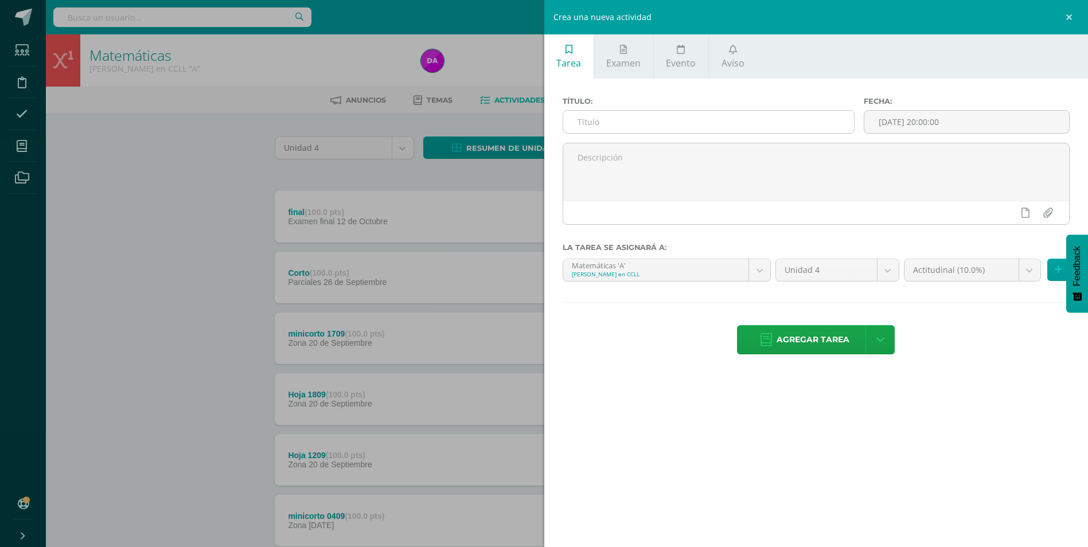
click at [663, 123] on input "text" at bounding box center [708, 122] width 291 height 22
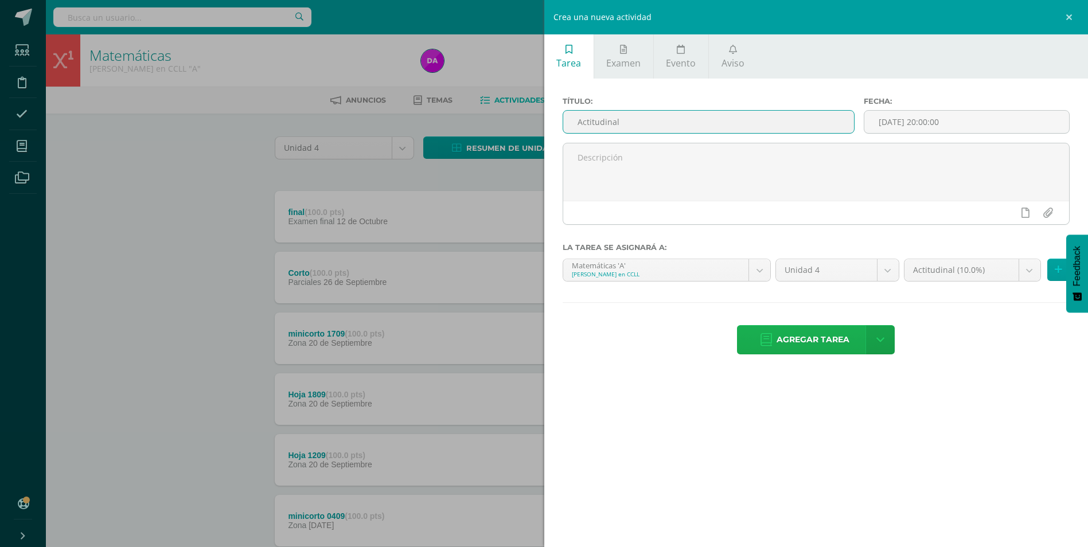
type input "Actitudinal"
click at [822, 338] on span "Agregar tarea" at bounding box center [812, 340] width 73 height 28
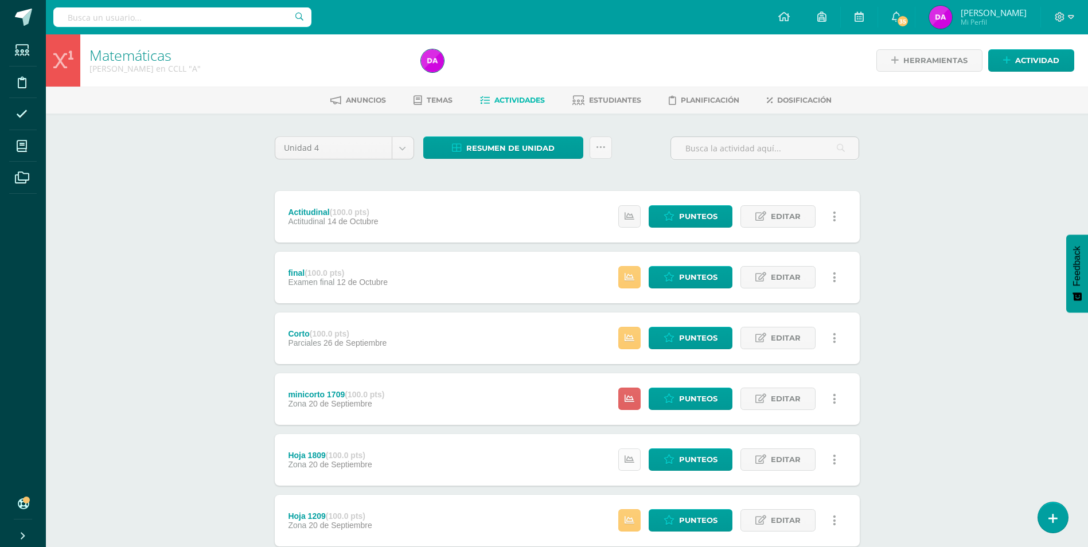
click at [631, 455] on icon at bounding box center [629, 460] width 10 height 10
click at [713, 210] on span "Punteos" at bounding box center [698, 216] width 38 height 21
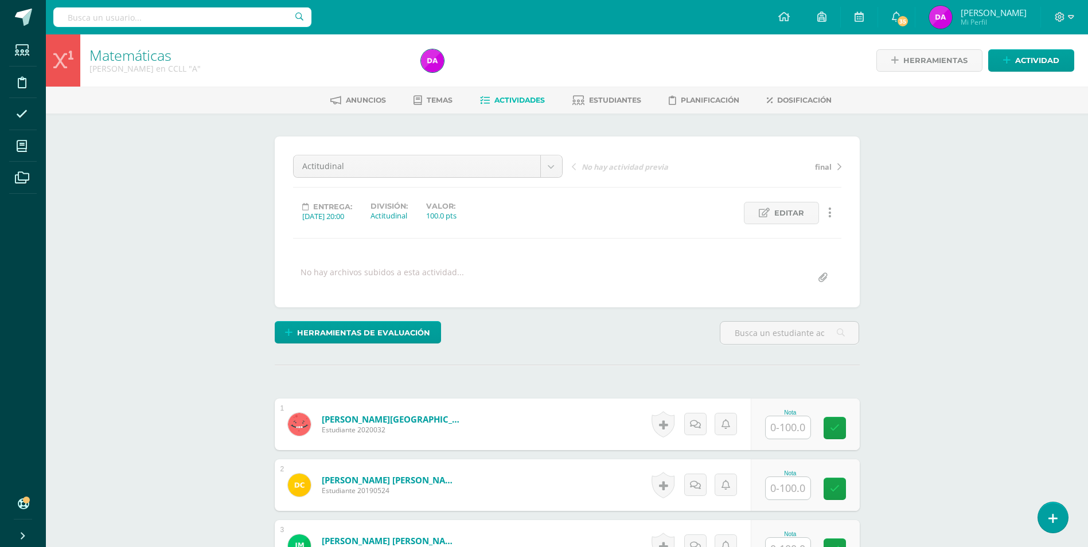
scroll to position [1, 0]
click at [792, 427] on input "text" at bounding box center [794, 427] width 46 height 23
type input "86"
type input "75"
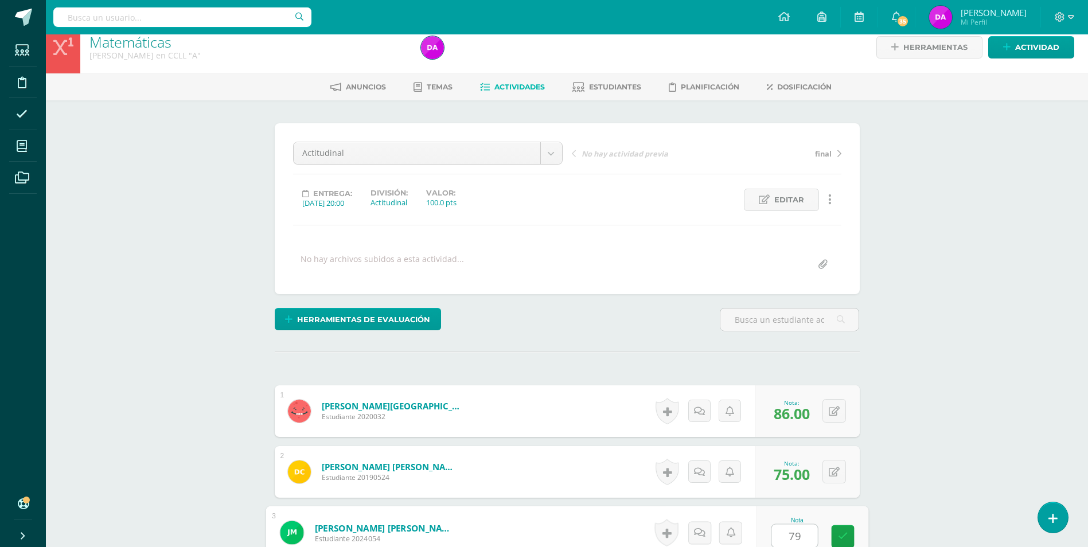
type input "79"
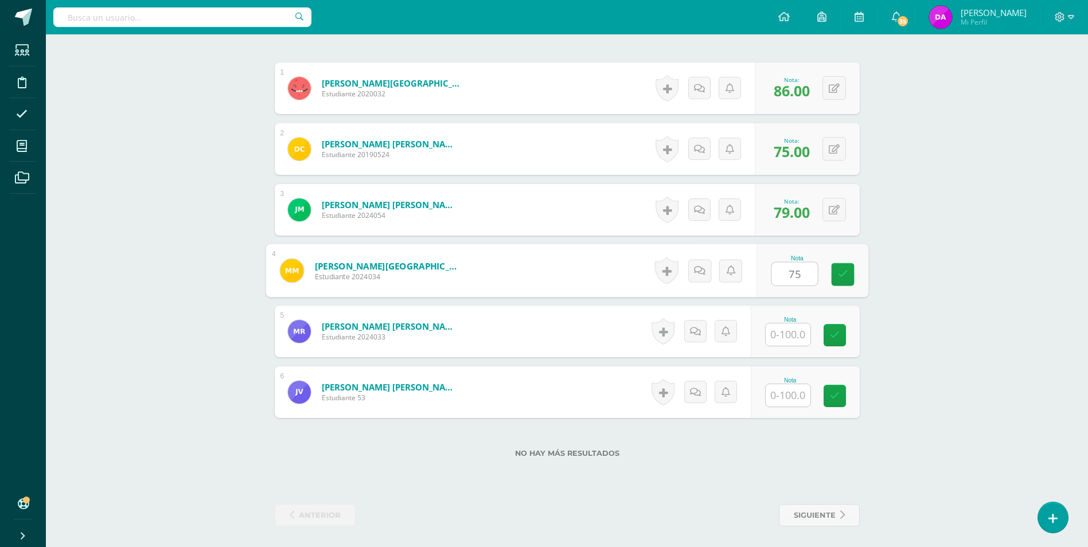
type input "75"
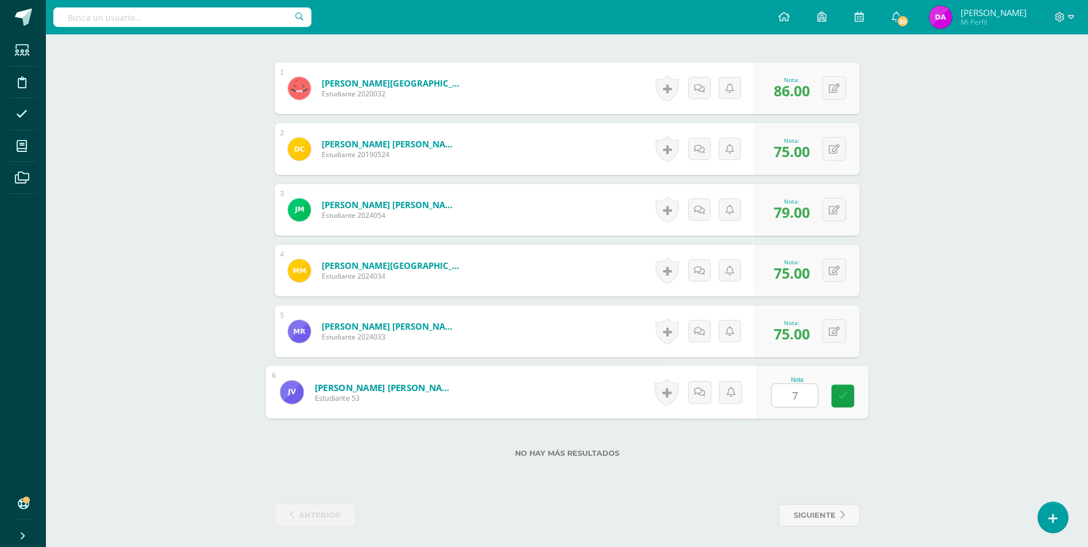
type input "78"
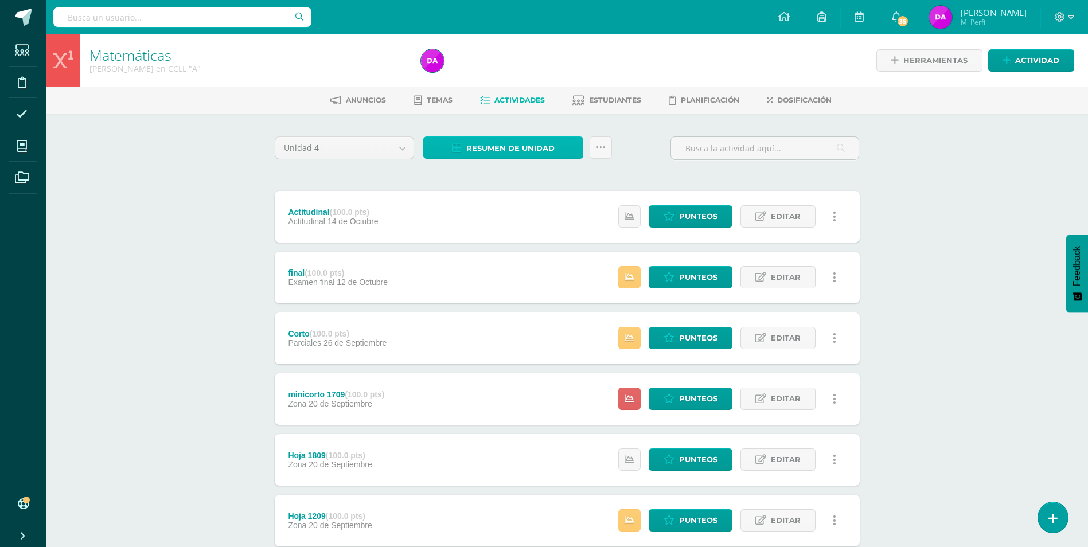
click at [513, 146] on span "Resumen de unidad" at bounding box center [510, 148] width 88 height 21
click at [545, 71] on link "Descargar como HTML" at bounding box center [504, 74] width 122 height 18
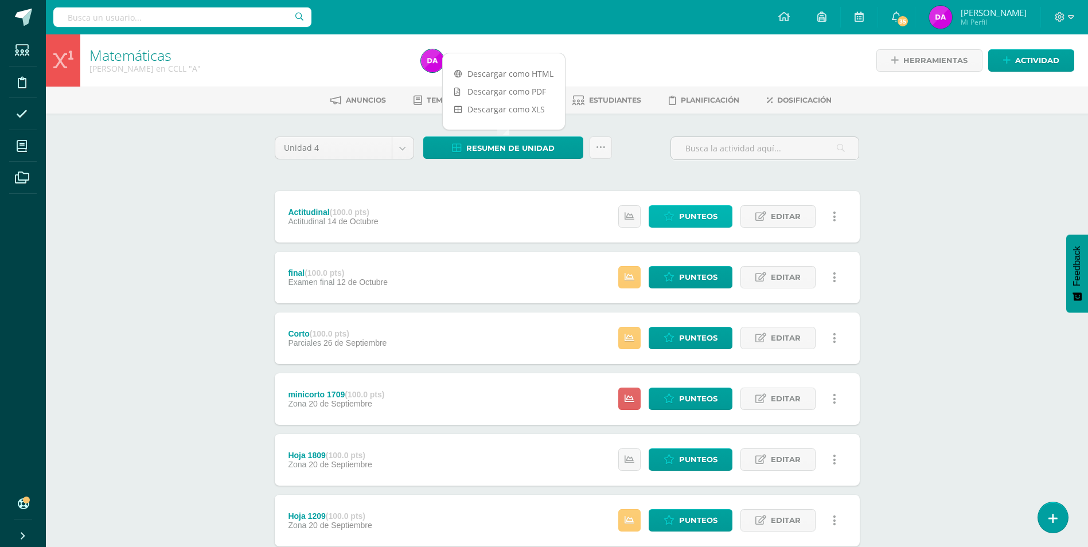
click at [713, 212] on span "Punteos" at bounding box center [698, 216] width 38 height 21
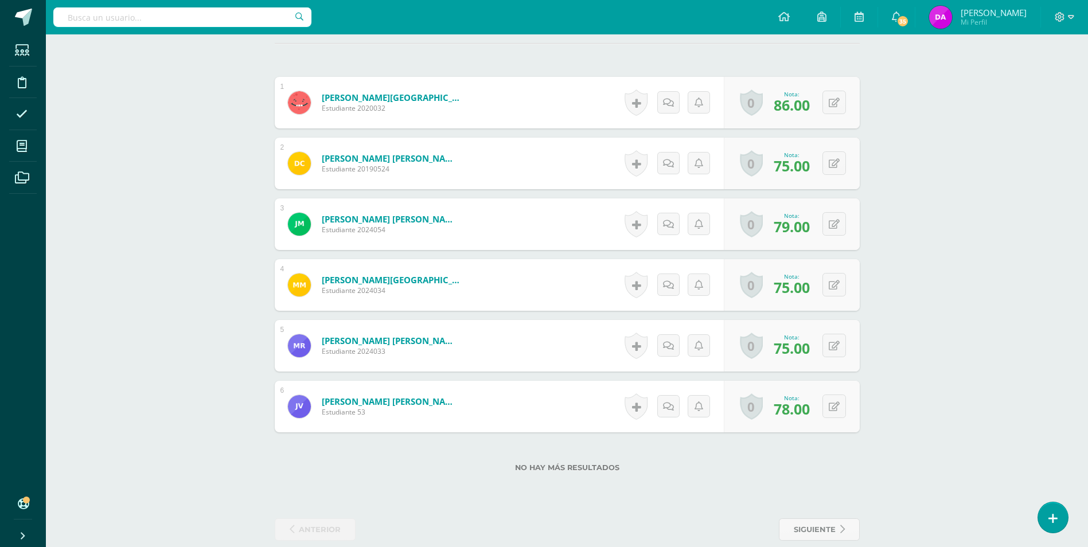
scroll to position [338, 0]
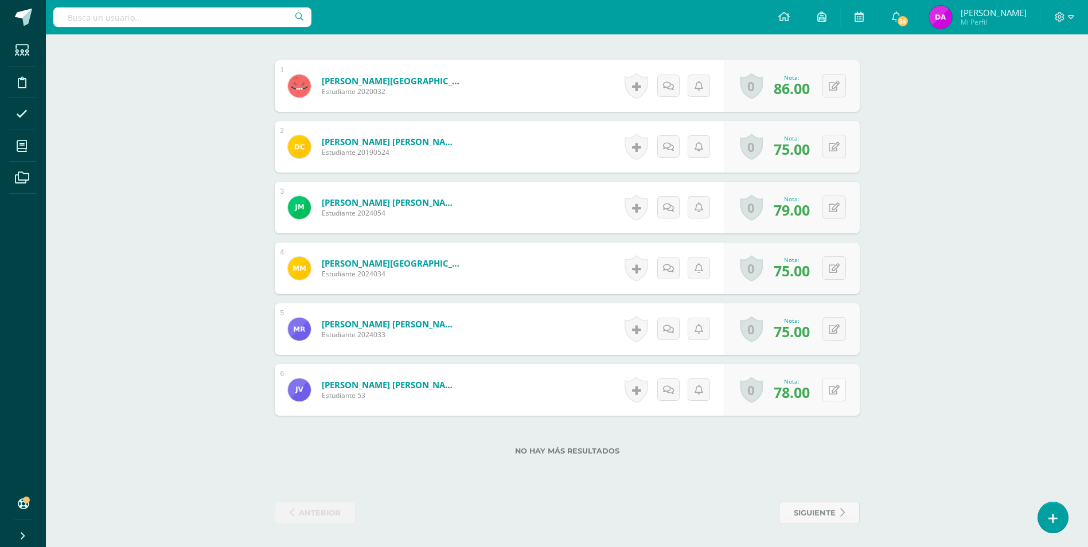
click at [834, 391] on button at bounding box center [834, 390] width 24 height 24
click at [832, 387] on button at bounding box center [834, 390] width 24 height 24
click at [829, 388] on div "0 Logros Logros obtenidos Aún no hay logros agregados Nota: 85.00" at bounding box center [792, 390] width 136 height 52
click at [842, 389] on icon at bounding box center [841, 390] width 11 height 10
click at [835, 389] on button at bounding box center [834, 390] width 24 height 24
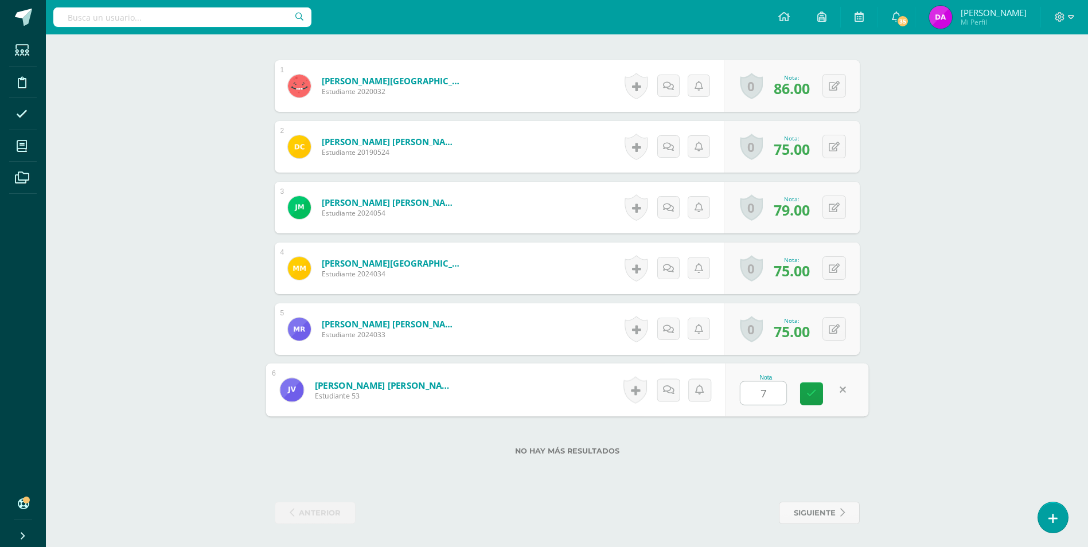
type input "78"
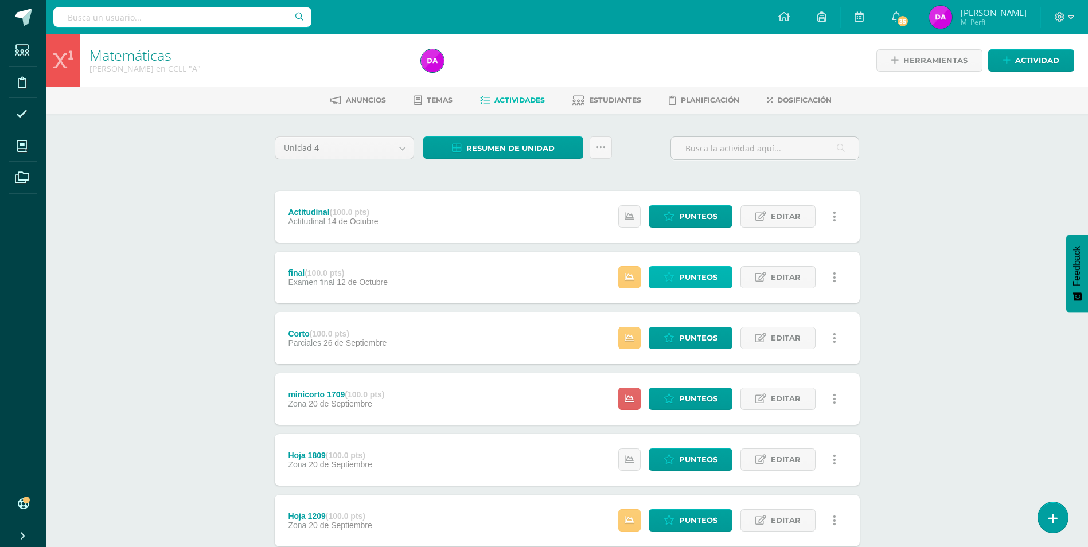
click at [705, 277] on span "Punteos" at bounding box center [698, 277] width 38 height 21
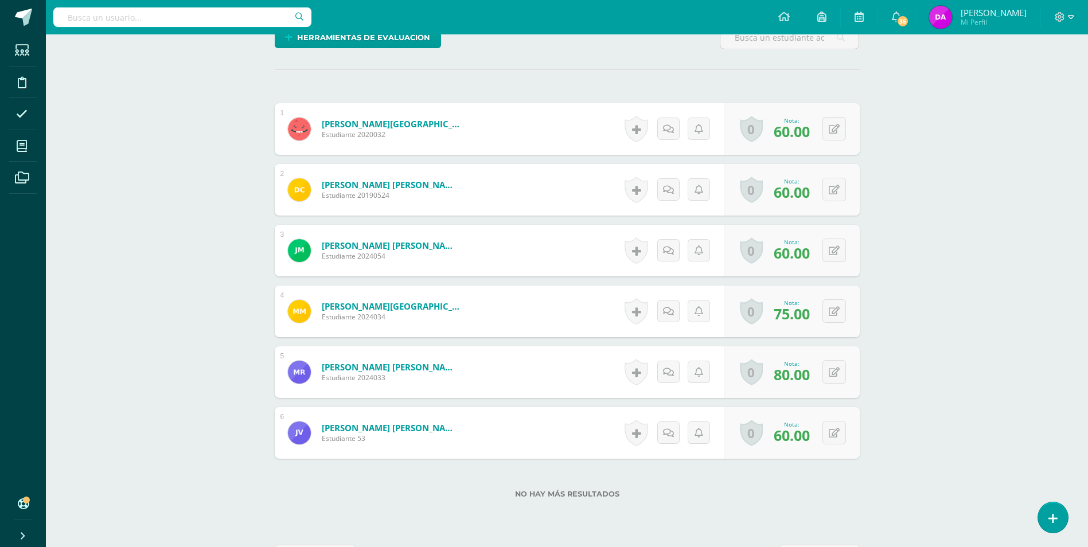
scroll to position [300, 0]
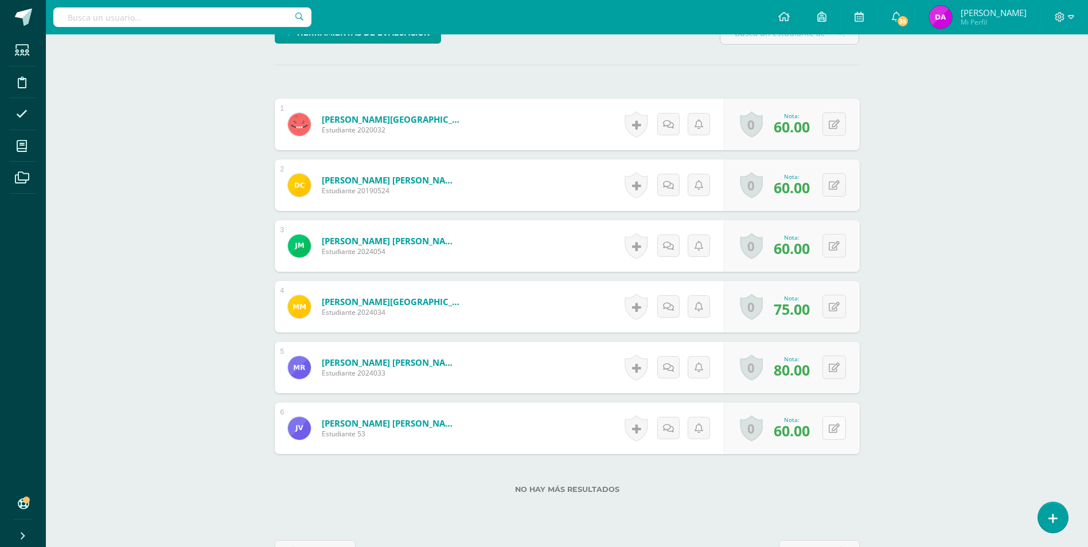
click at [835, 425] on icon at bounding box center [833, 429] width 11 height 10
click at [831, 427] on button at bounding box center [842, 428] width 24 height 24
type input "65"
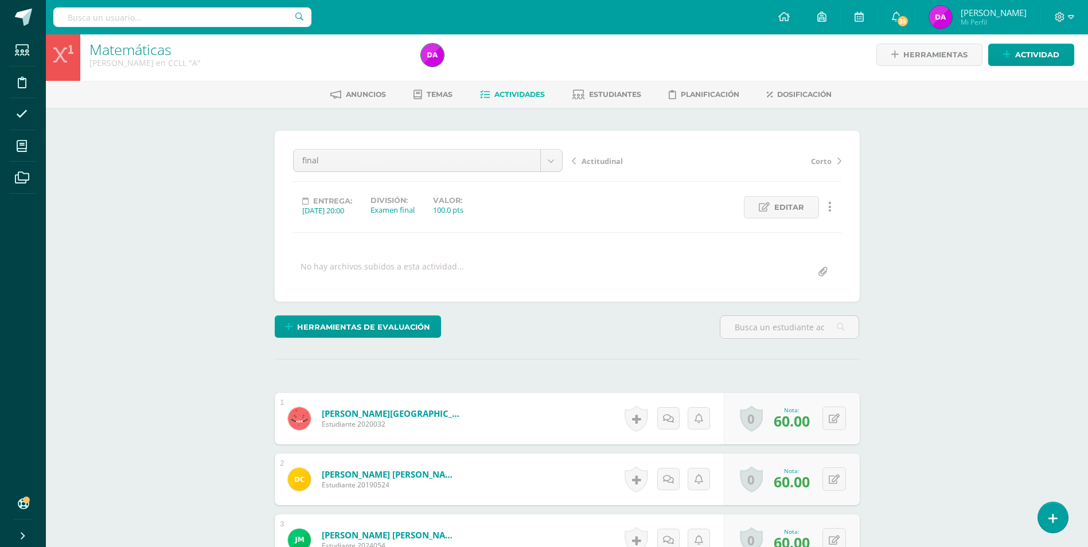
scroll to position [0, 0]
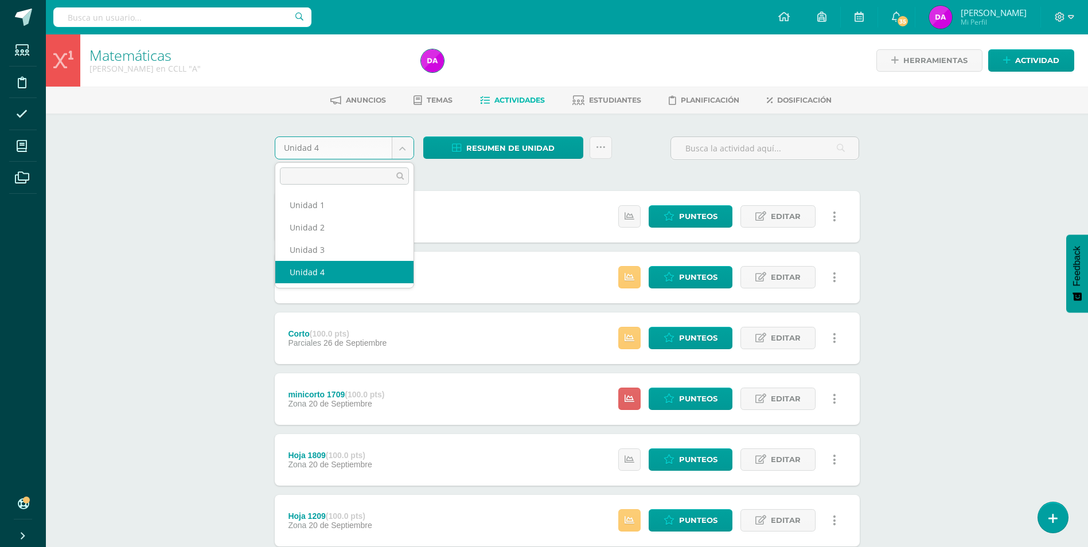
click at [401, 148] on body "Estudiantes Disciplina Asistencia Mis cursos Archivos Soporte Ayuda Reportar un…" at bounding box center [544, 372] width 1088 height 744
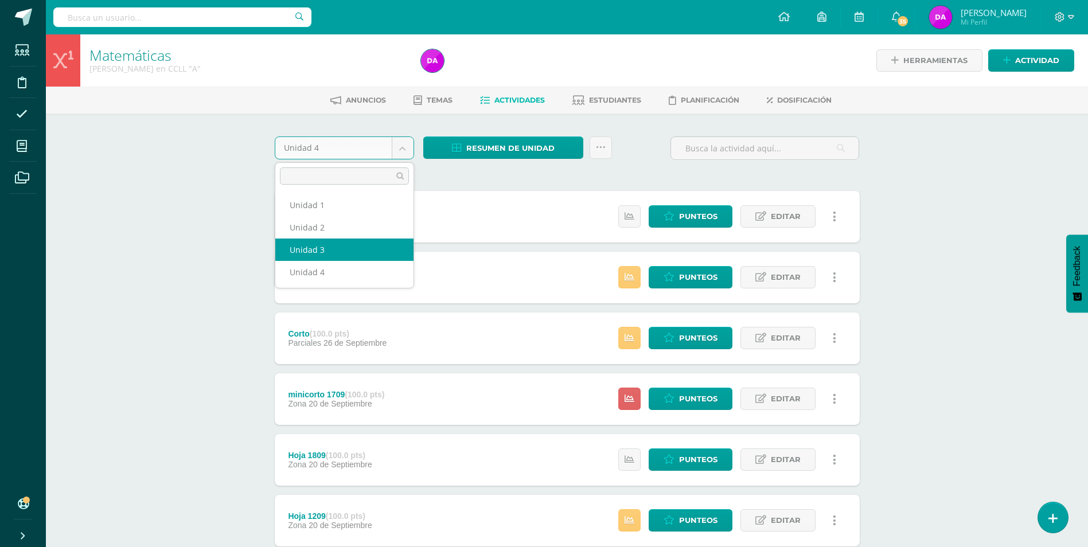
select select "Unidad 3"
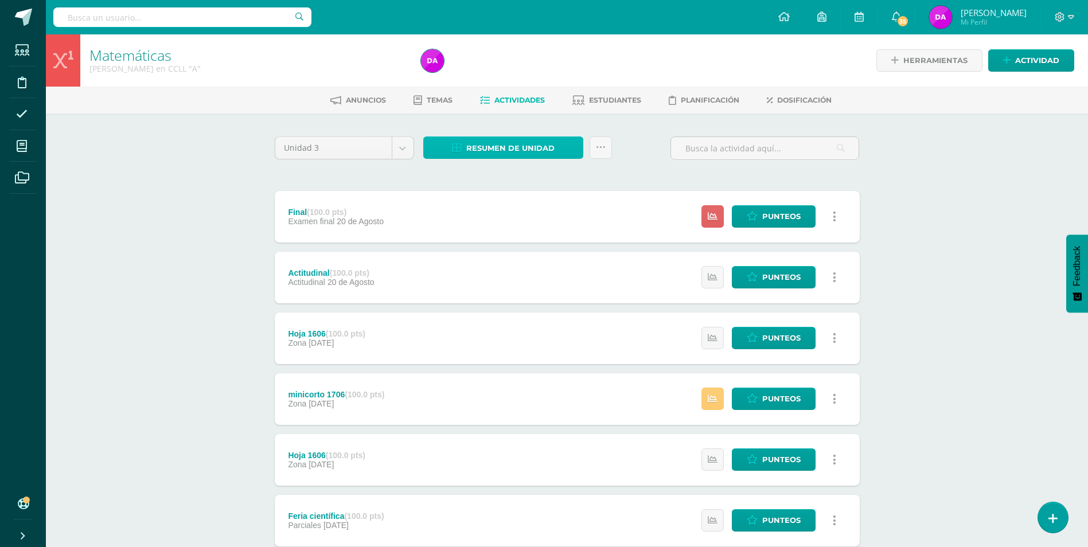
click at [531, 149] on span "Resumen de unidad" at bounding box center [510, 148] width 88 height 21
click at [530, 72] on link "Descargar como HTML" at bounding box center [504, 74] width 122 height 18
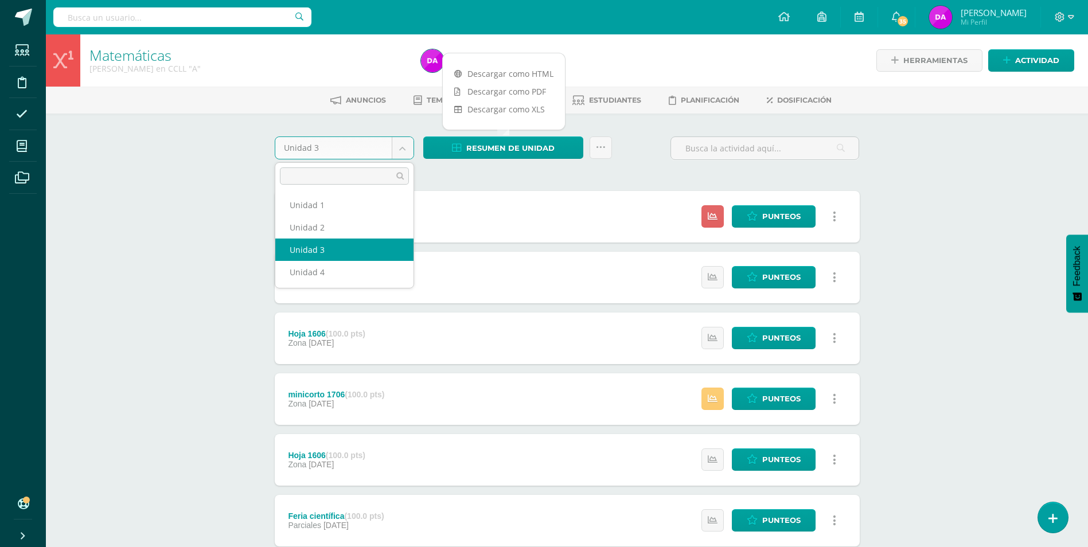
click at [404, 147] on body "Estudiantes Disciplina Asistencia Mis cursos Archivos Soporte Ayuda Reportar un…" at bounding box center [544, 431] width 1088 height 862
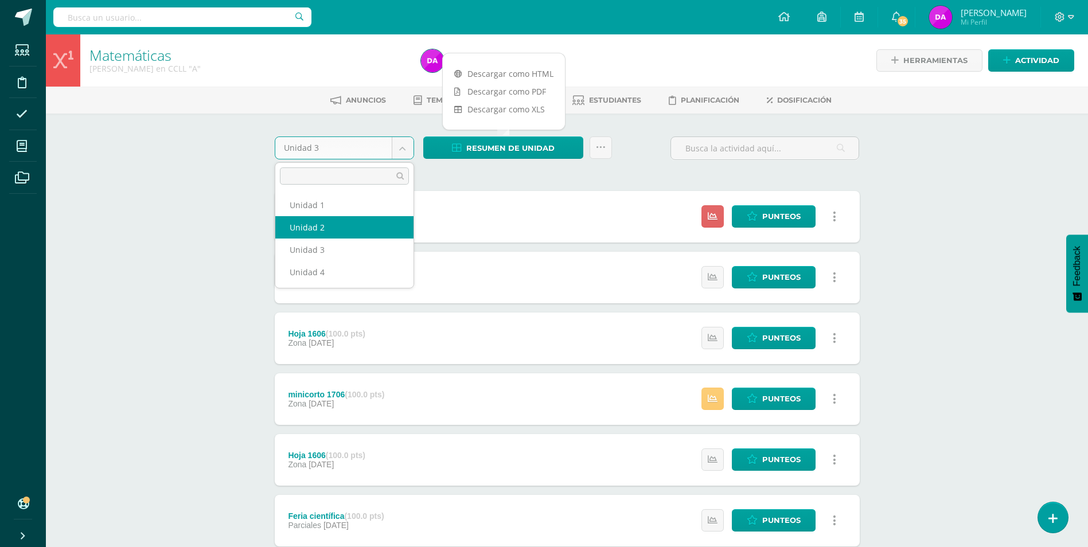
select select "Unidad 2"
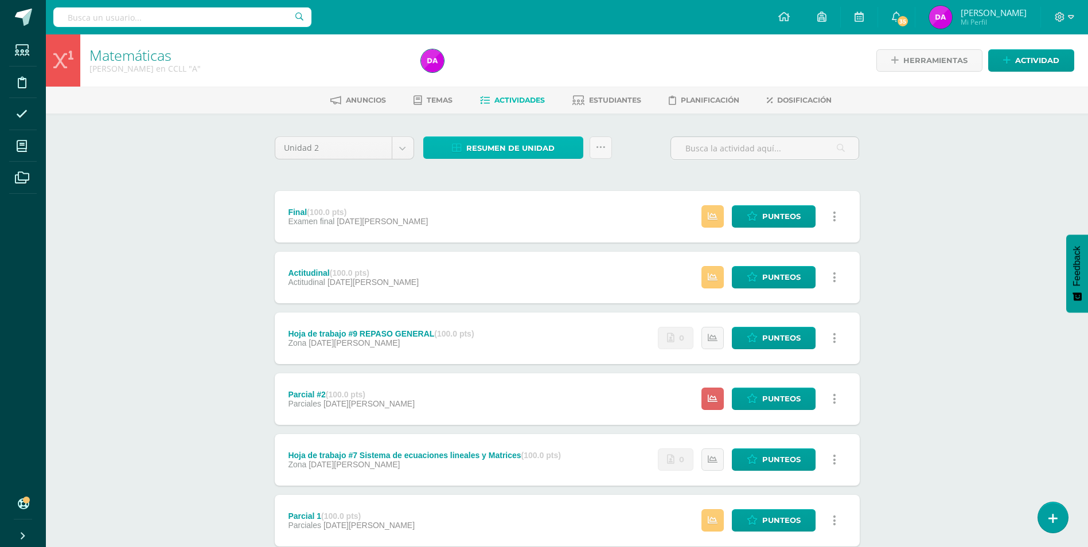
click at [542, 144] on span "Resumen de unidad" at bounding box center [510, 148] width 88 height 21
click at [533, 72] on link "Descargar como HTML" at bounding box center [504, 74] width 122 height 18
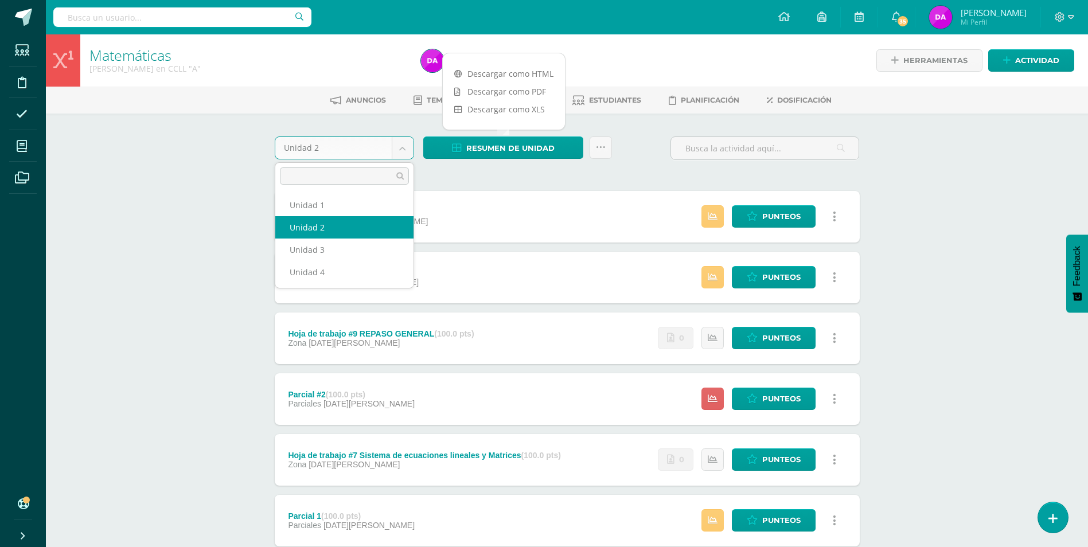
click at [402, 150] on body "Estudiantes Disciplina Asistencia Mis cursos Archivos Soporte Ayuda Reportar un…" at bounding box center [544, 431] width 1088 height 862
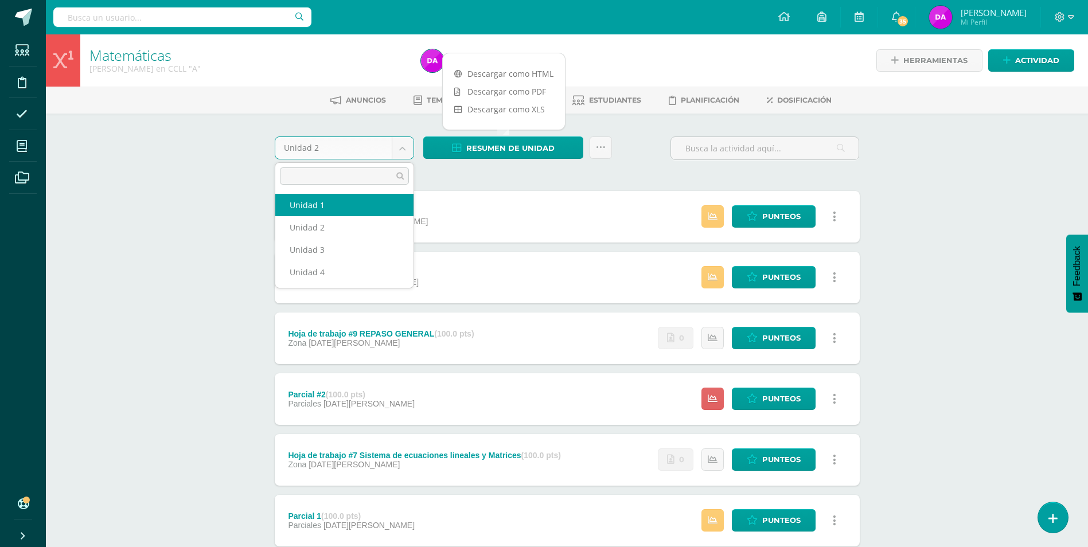
select select "Unidad 1"
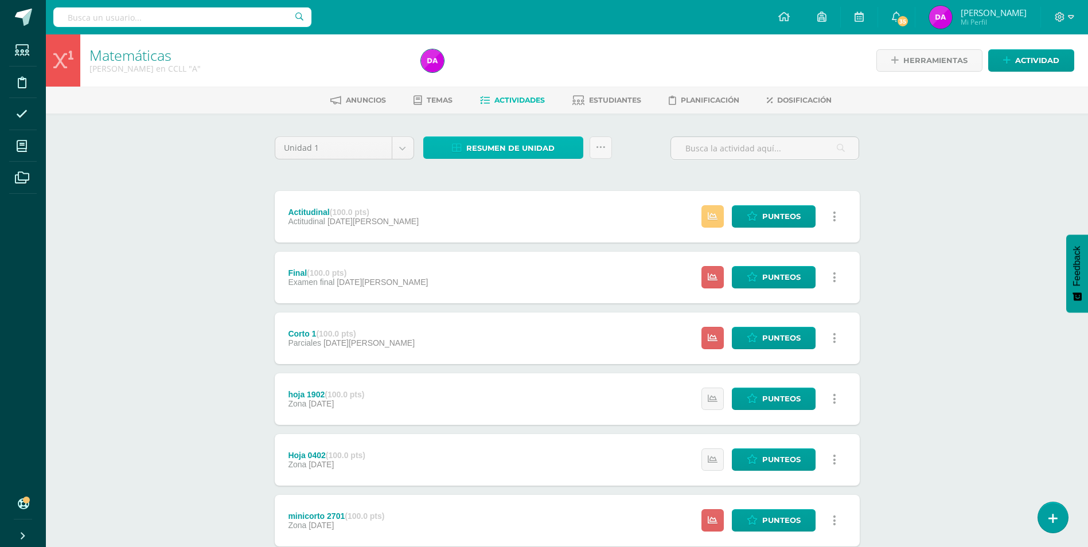
click at [537, 150] on span "Resumen de unidad" at bounding box center [510, 148] width 88 height 21
click at [533, 73] on link "Descargar como HTML" at bounding box center [504, 74] width 122 height 18
